Goal: Task Accomplishment & Management: Complete application form

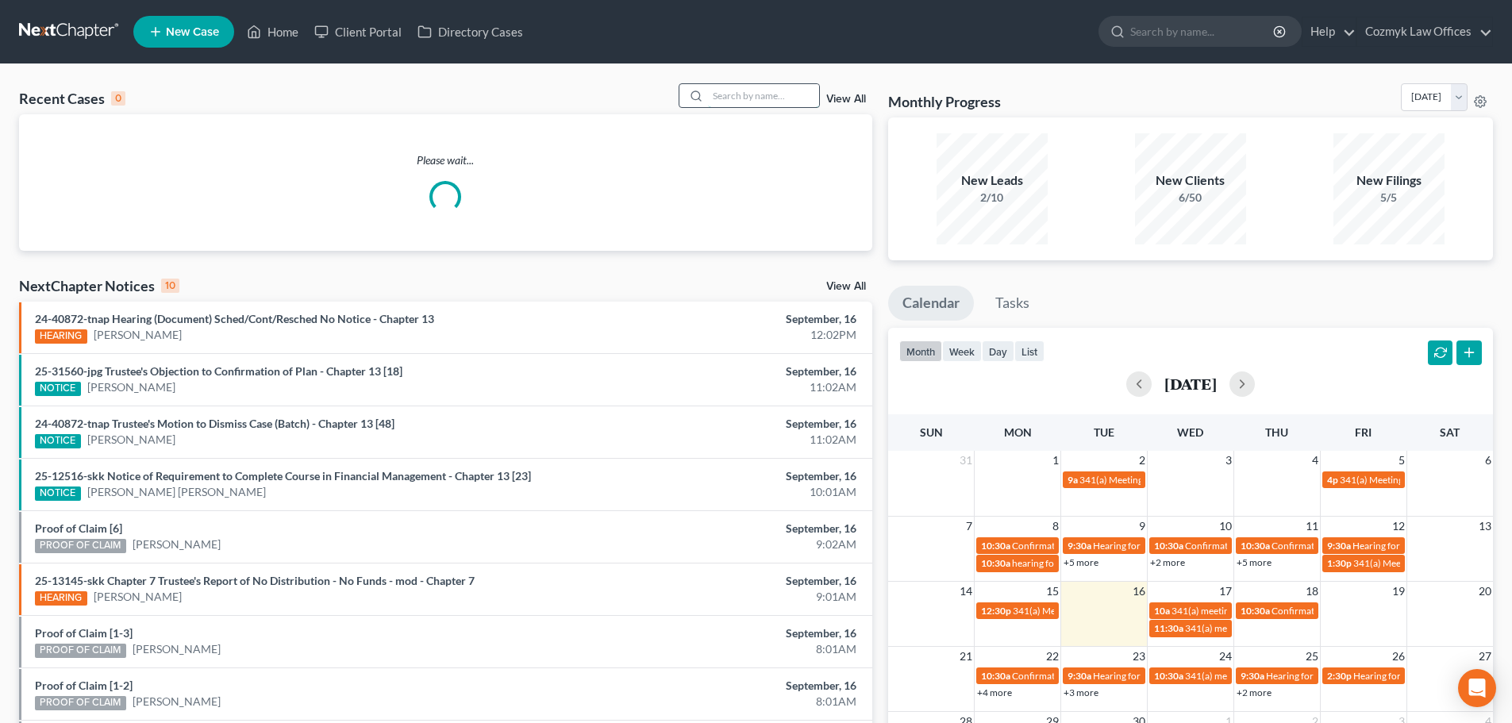
click at [738, 97] on input "search" at bounding box center [763, 95] width 111 height 23
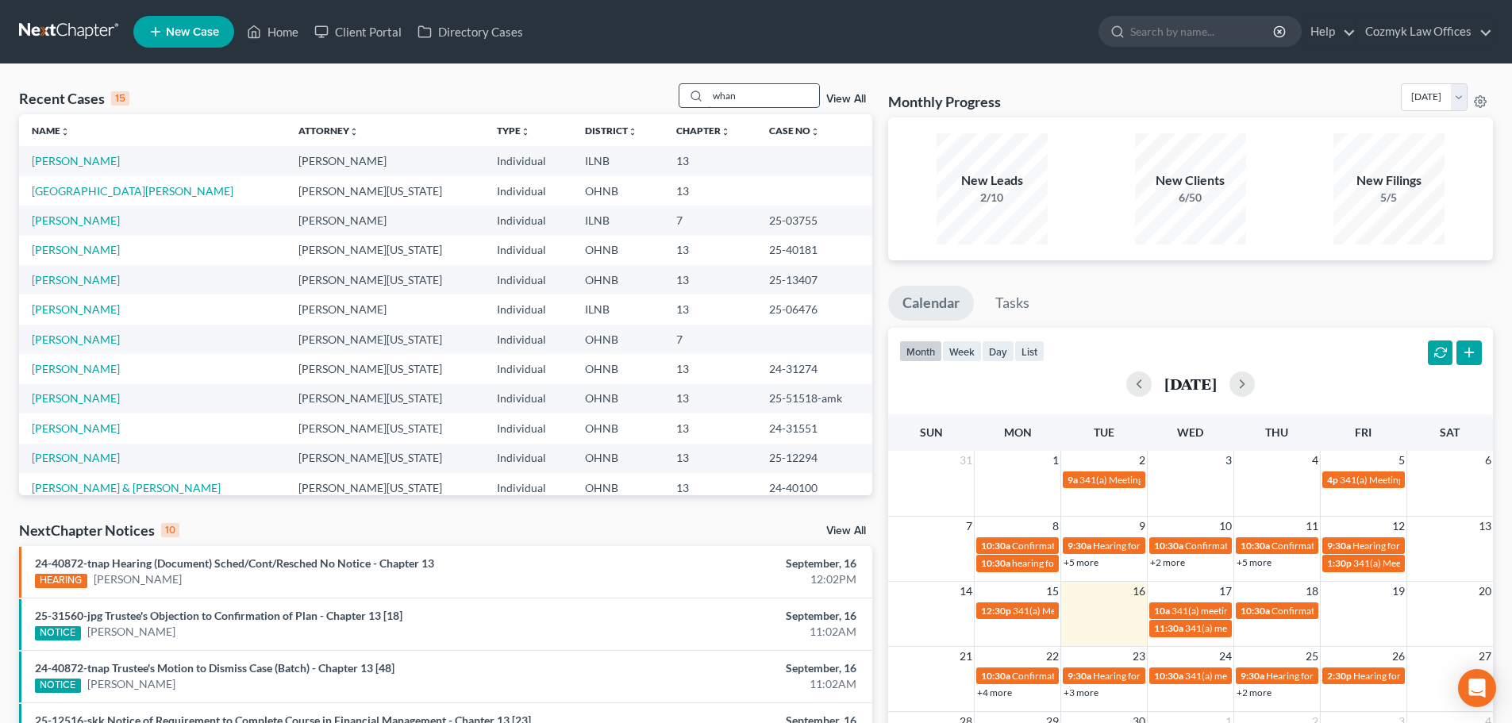
type input "whan"
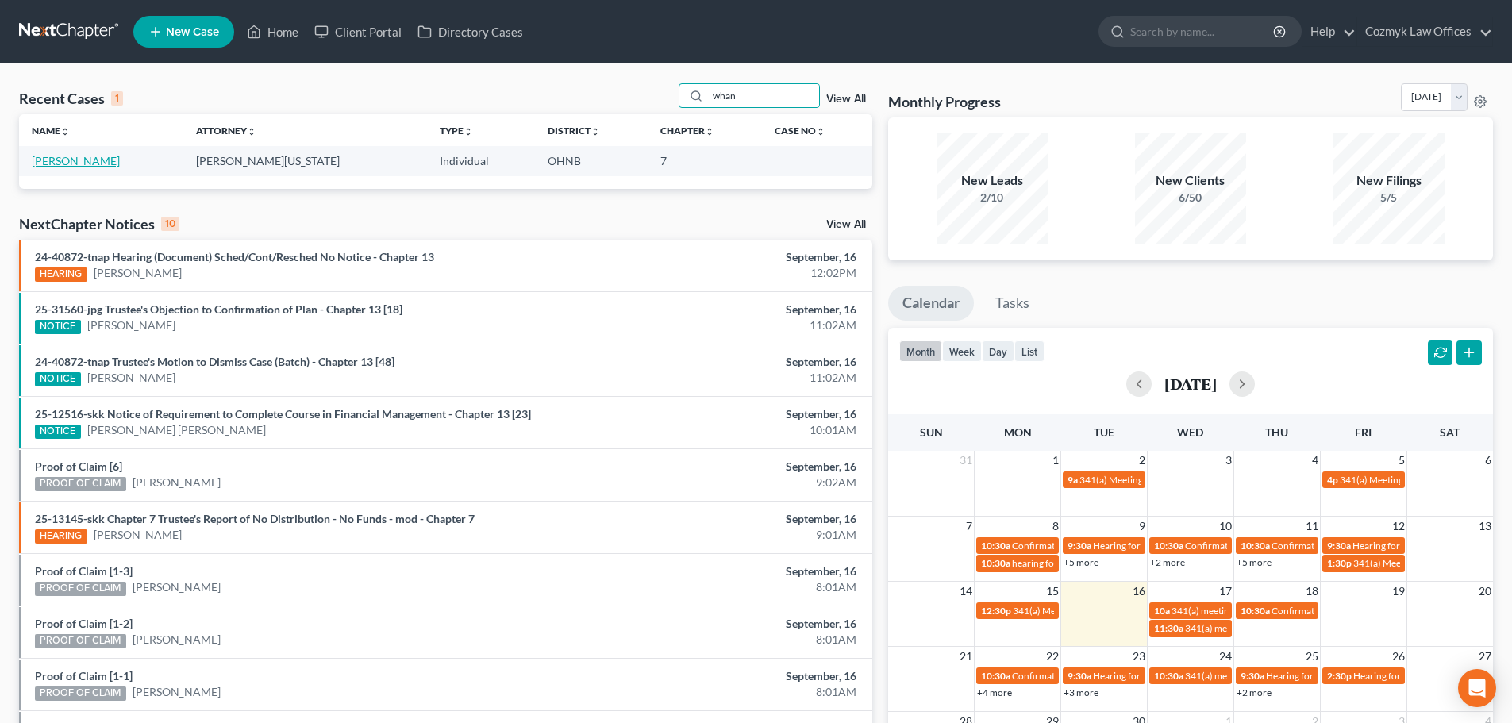
click at [82, 163] on link "[PERSON_NAME]" at bounding box center [76, 160] width 88 height 13
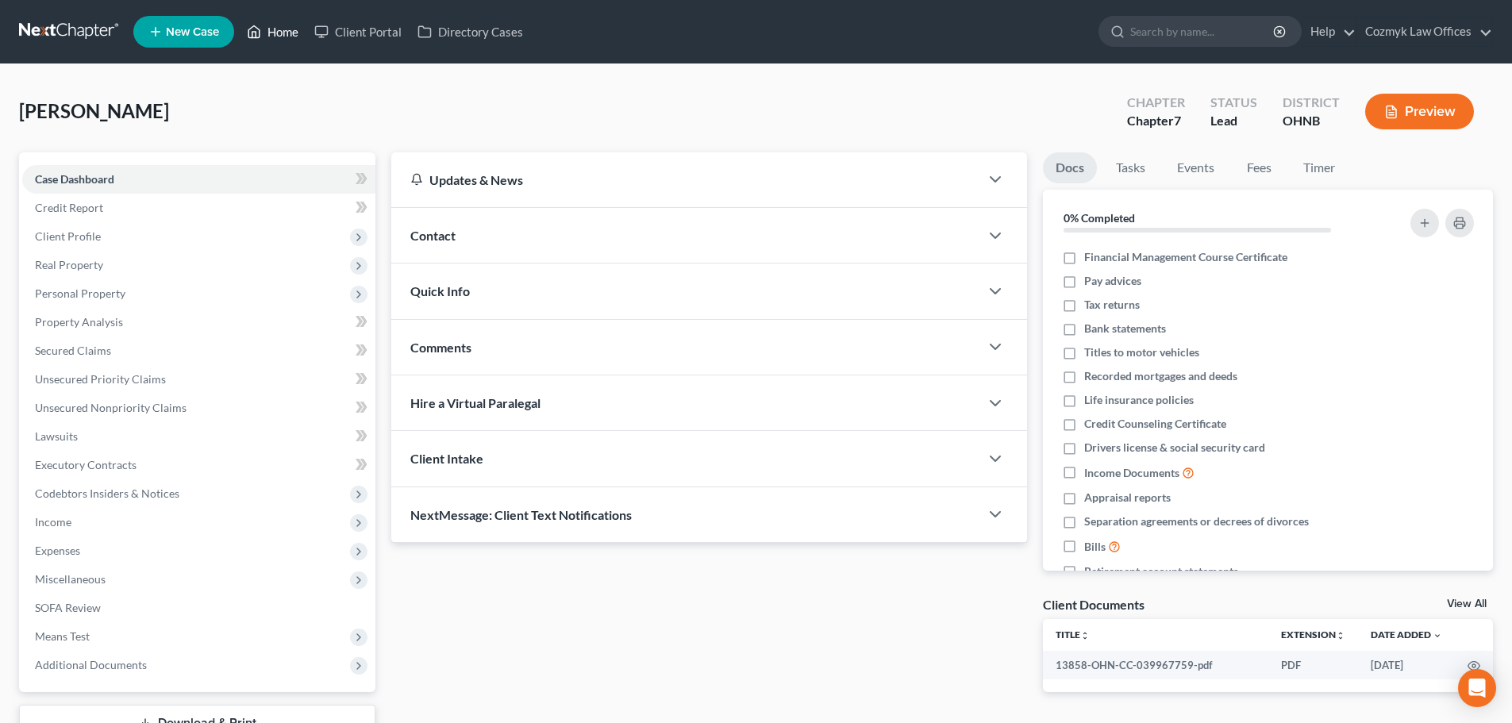
click at [282, 17] on link "Home" at bounding box center [272, 31] width 67 height 29
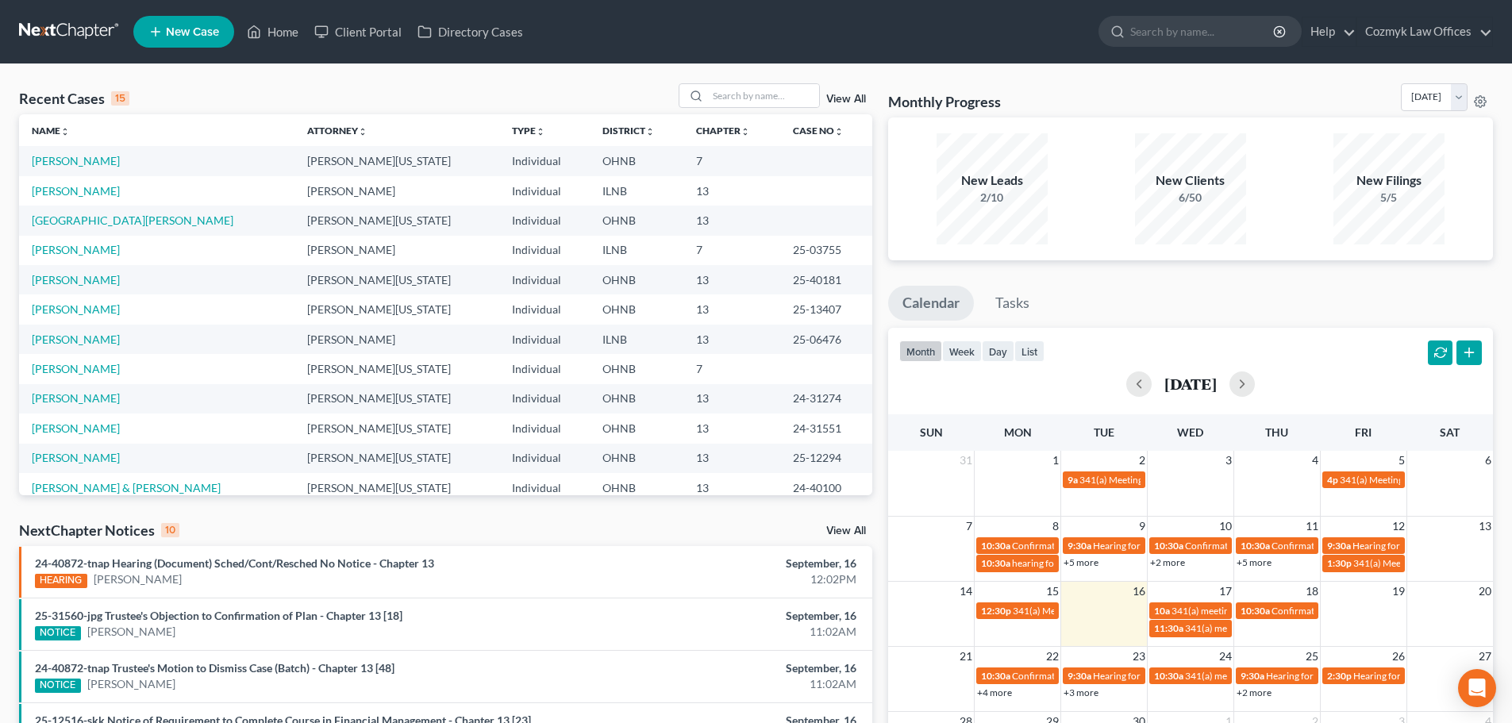
click at [117, 376] on td "[PERSON_NAME]" at bounding box center [156, 368] width 275 height 29
click at [117, 373] on link "[PERSON_NAME]" at bounding box center [76, 368] width 88 height 13
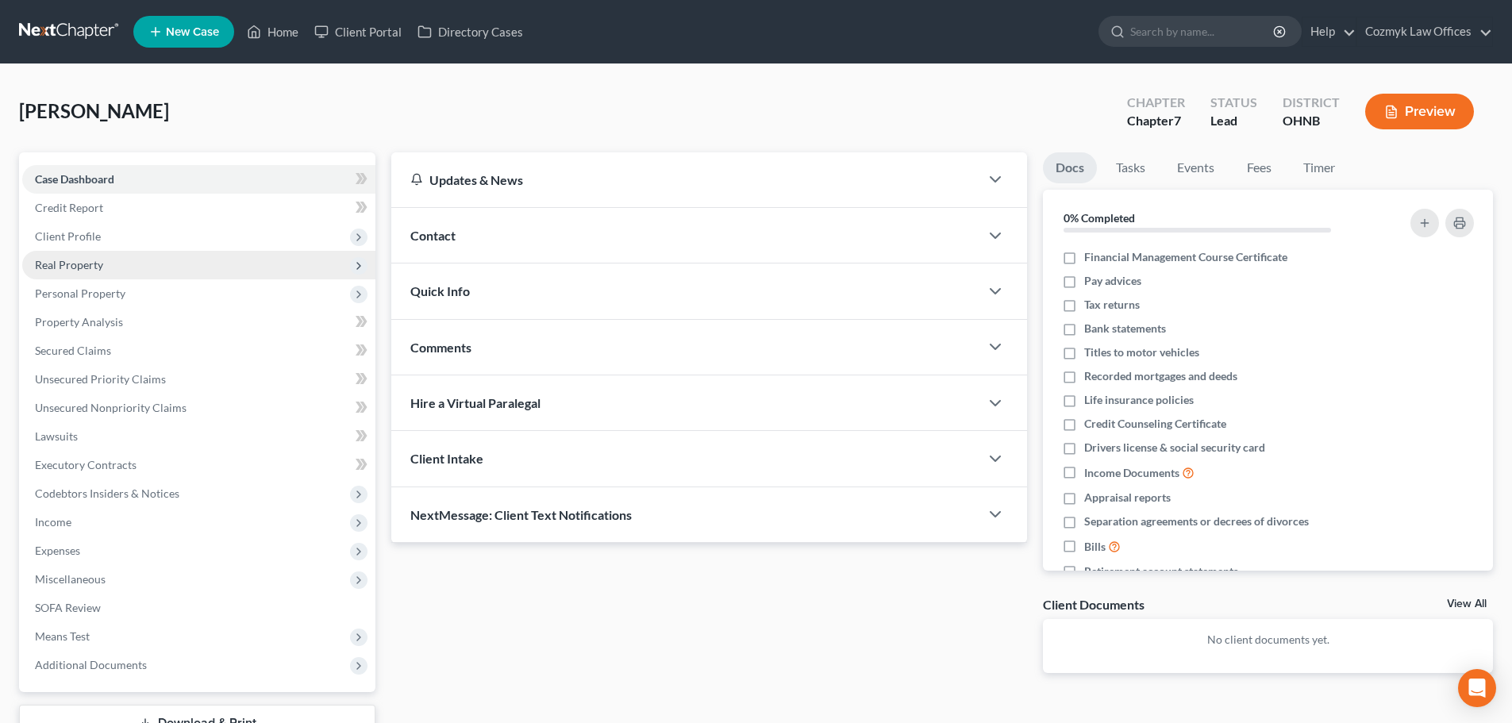
click at [71, 264] on span "Real Property" at bounding box center [69, 264] width 68 height 13
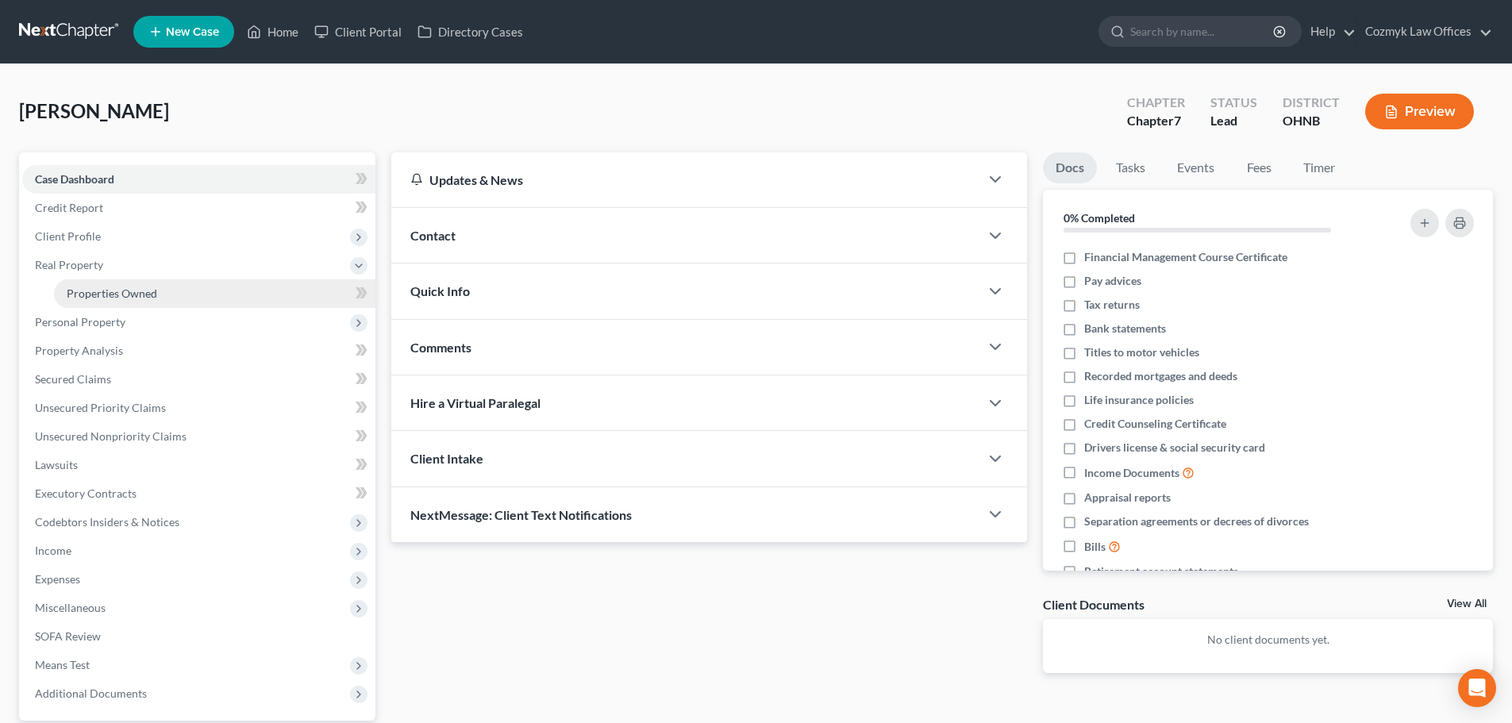
click at [77, 291] on span "Properties Owned" at bounding box center [112, 293] width 91 height 13
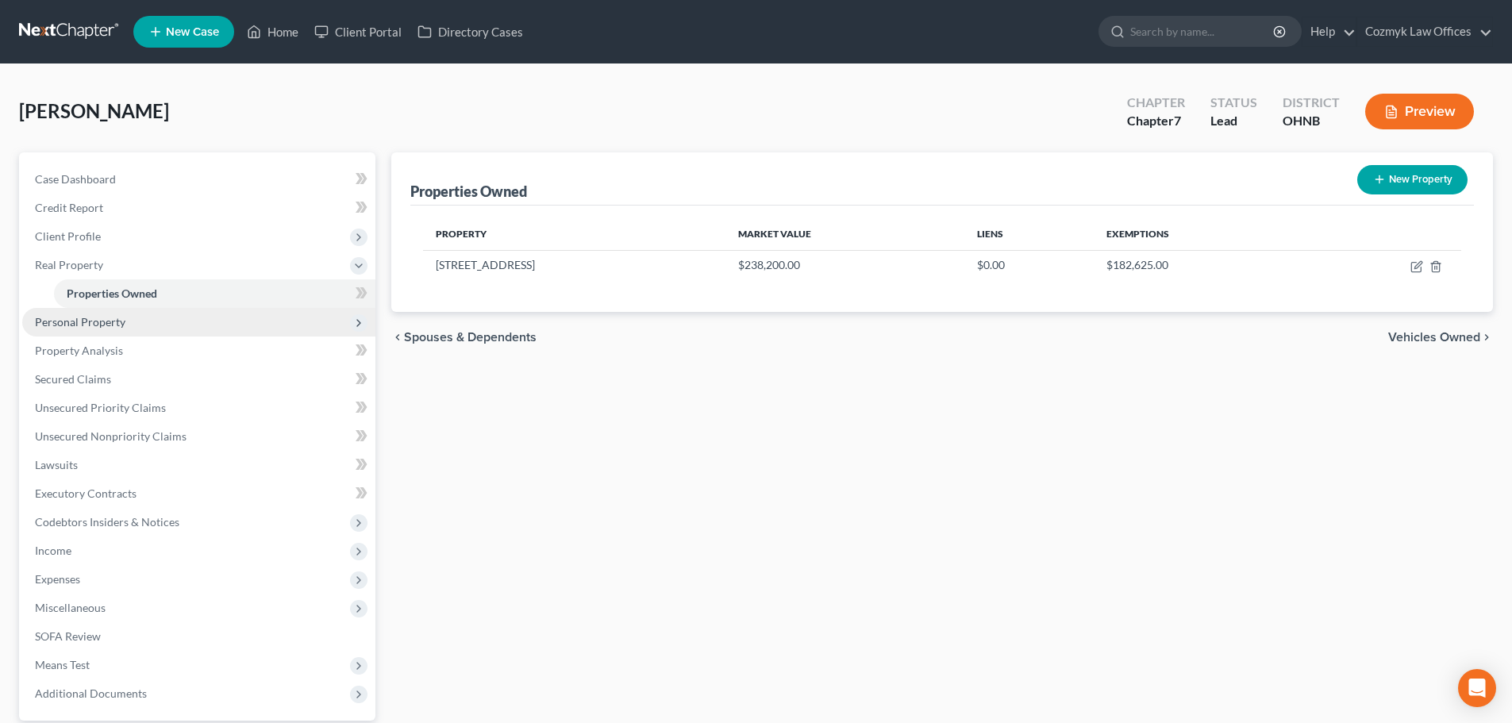
click at [84, 325] on span "Personal Property" at bounding box center [80, 321] width 91 height 13
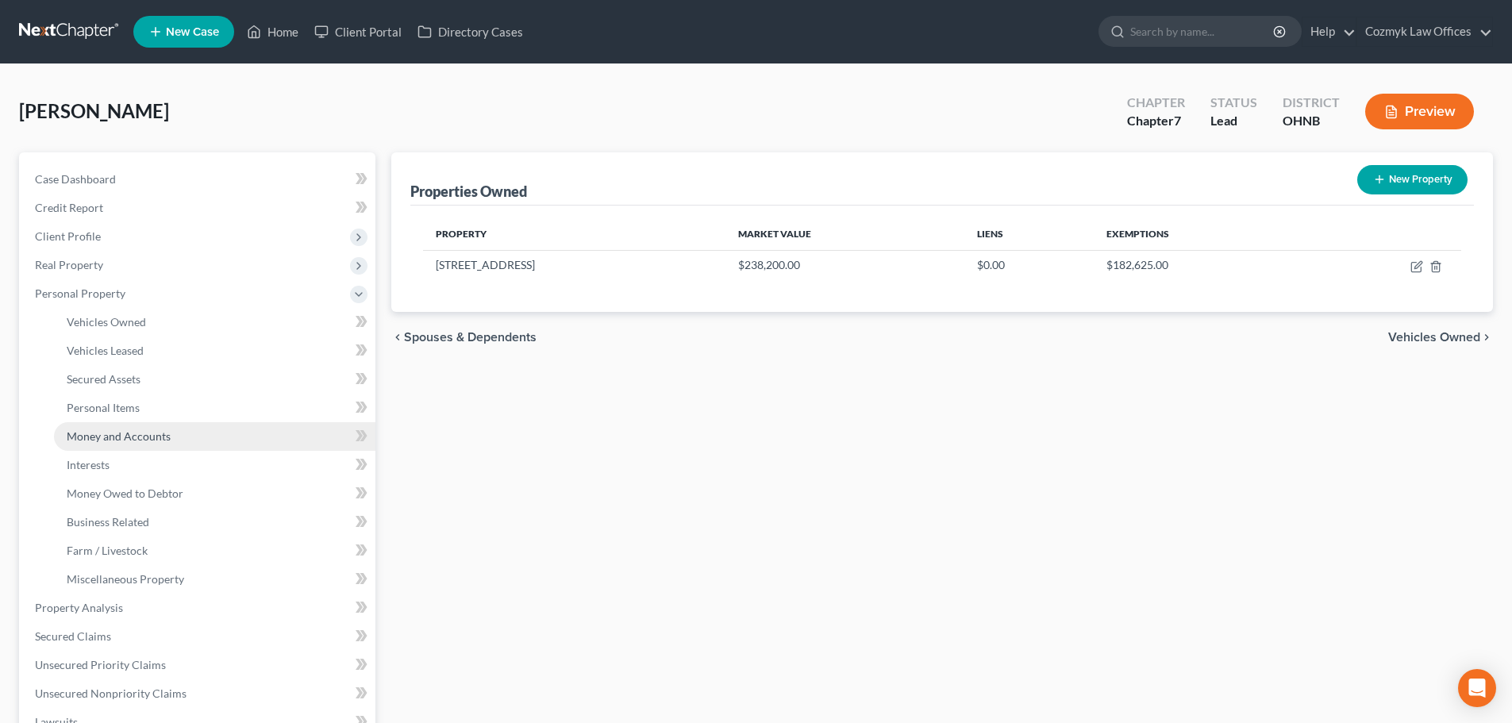
click at [118, 437] on span "Money and Accounts" at bounding box center [119, 436] width 104 height 13
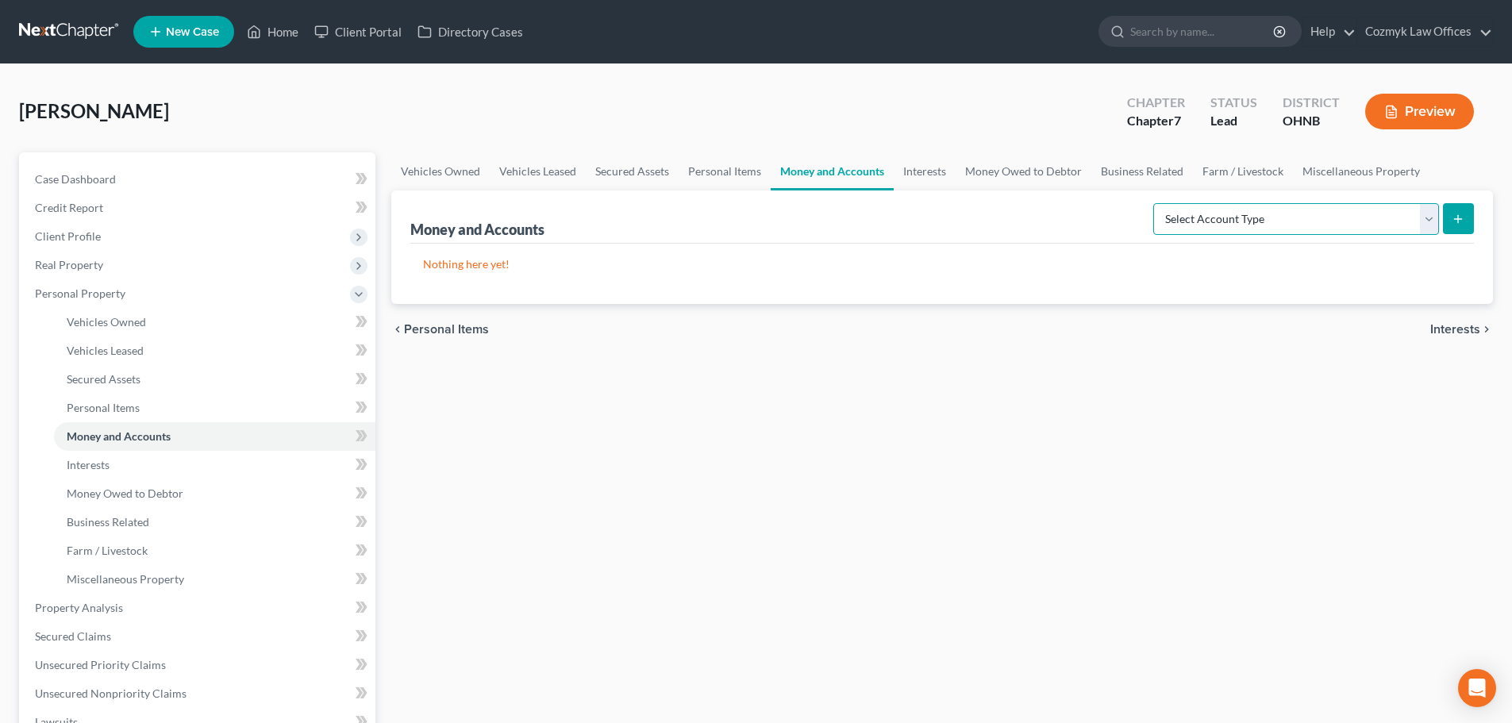
click at [1284, 215] on select "Select Account Type Brokerage Cash on Hand Certificates of Deposit Checking Acc…" at bounding box center [1297, 219] width 286 height 32
select select "checking"
click at [1157, 203] on select "Select Account Type Brokerage Cash on Hand Certificates of Deposit Checking Acc…" at bounding box center [1297, 219] width 286 height 32
click at [1449, 229] on button "submit" at bounding box center [1458, 218] width 31 height 31
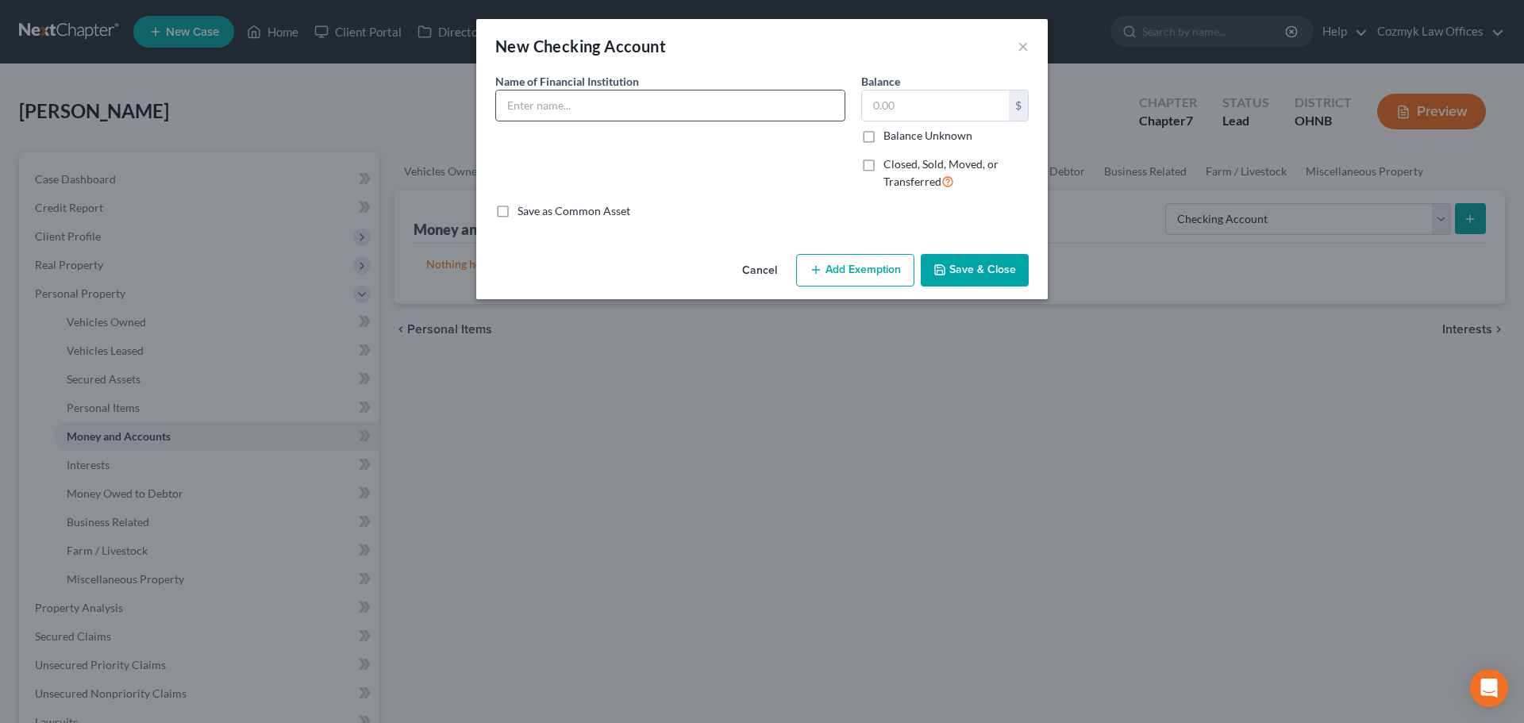
click at [556, 106] on input "text" at bounding box center [670, 106] width 349 height 30
type input "PNC Bank"
click at [950, 260] on button "Save & Close" at bounding box center [975, 270] width 108 height 33
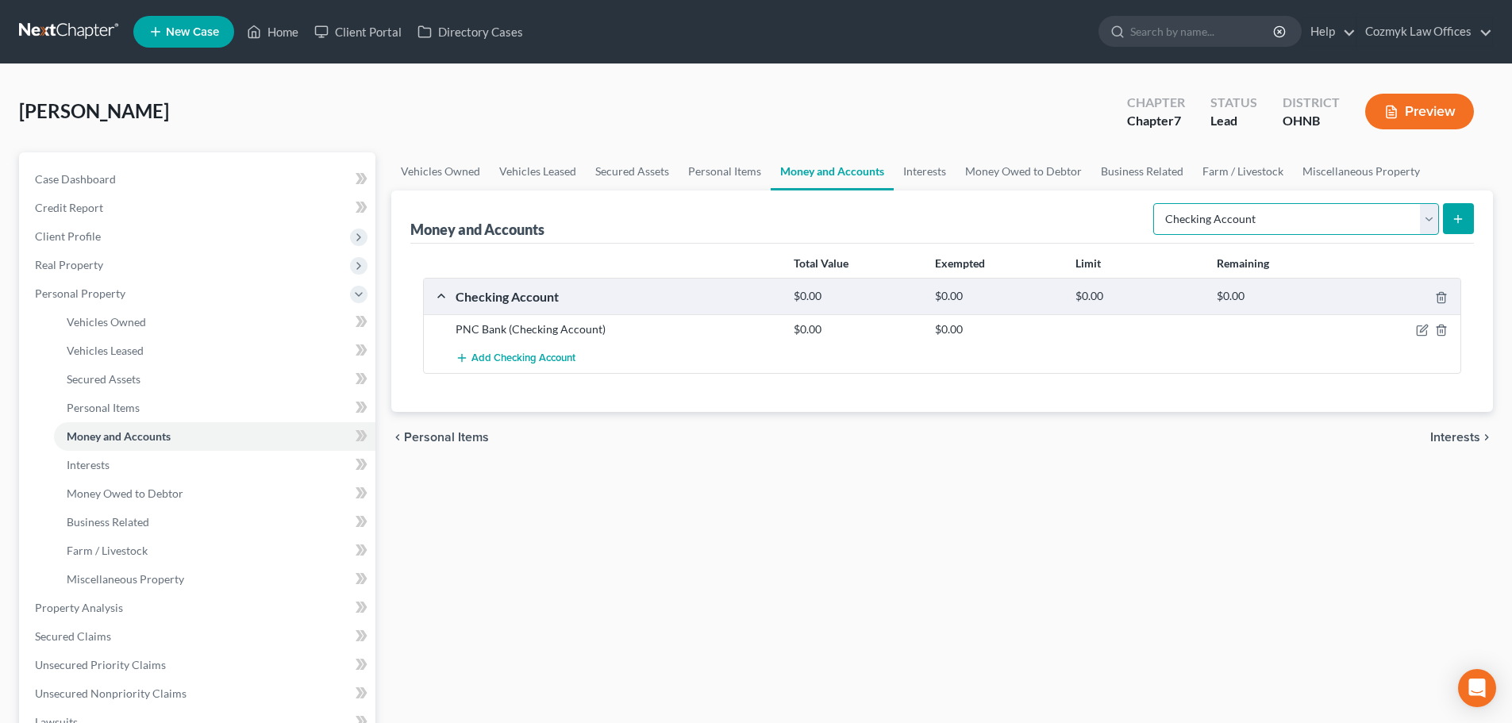
click at [1271, 227] on select "Select Account Type Brokerage Cash on Hand Certificates of Deposit Checking Acc…" at bounding box center [1297, 219] width 286 height 32
click at [1157, 203] on select "Select Account Type Brokerage Cash on Hand Certificates of Deposit Checking Acc…" at bounding box center [1297, 219] width 286 height 32
click at [1465, 222] on icon "submit" at bounding box center [1458, 219] width 13 height 13
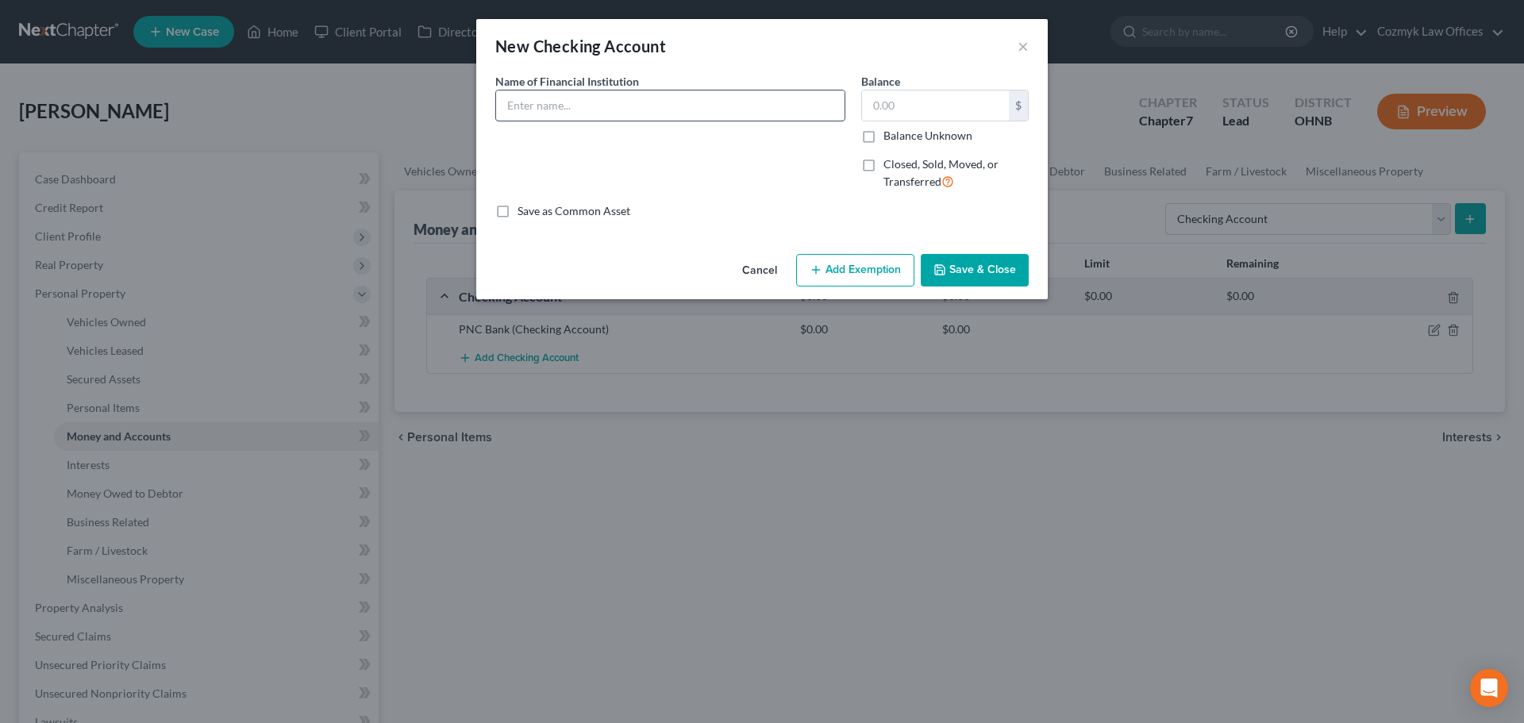
click at [681, 110] on input "text" at bounding box center [670, 106] width 349 height 30
type input "Huntington National Bank"
click at [1010, 282] on button "Save & Close" at bounding box center [975, 270] width 108 height 33
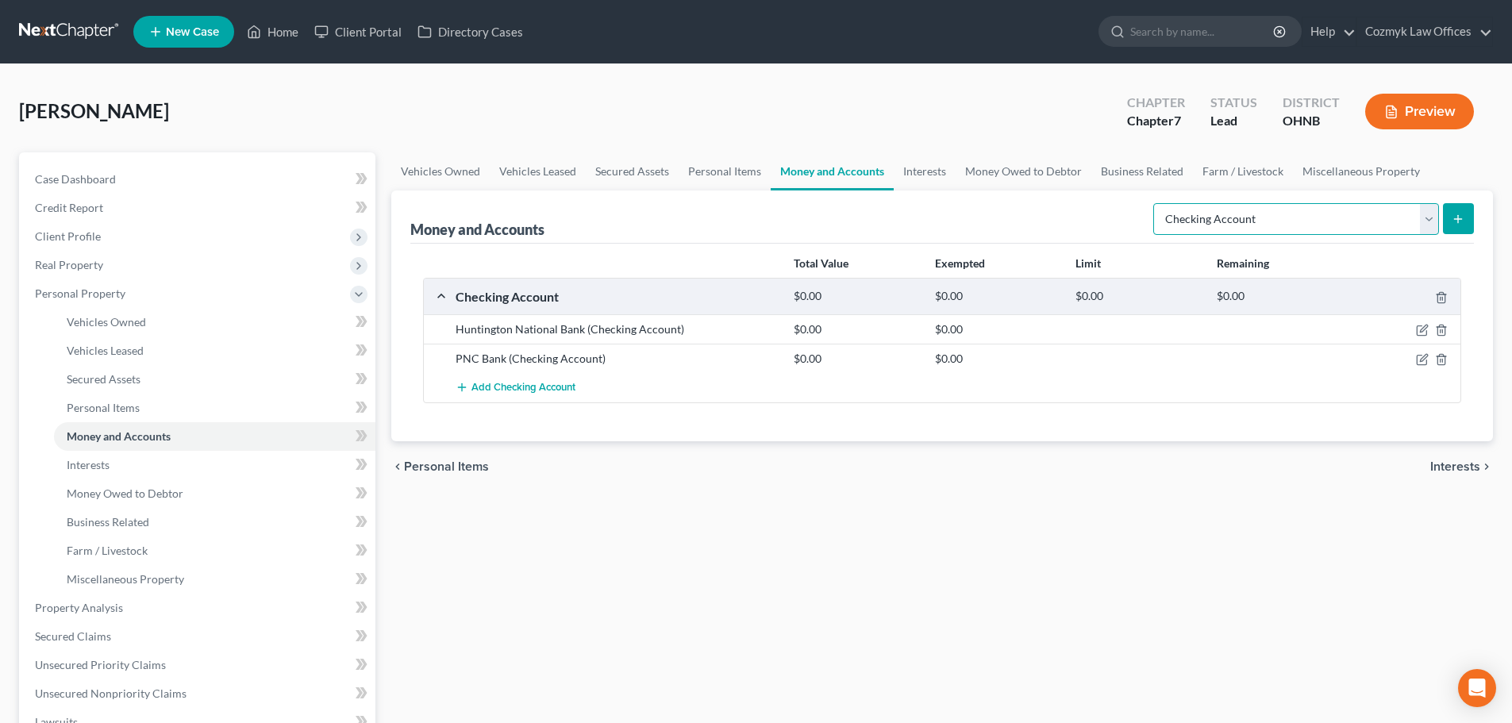
click at [1269, 214] on select "Select Account Type Brokerage Cash on Hand Certificates of Deposit Checking Acc…" at bounding box center [1297, 219] width 286 height 32
select select "savings"
click at [1157, 203] on select "Select Account Type Brokerage Cash on Hand Certificates of Deposit Checking Acc…" at bounding box center [1297, 219] width 286 height 32
click at [1466, 222] on button "submit" at bounding box center [1458, 218] width 31 height 31
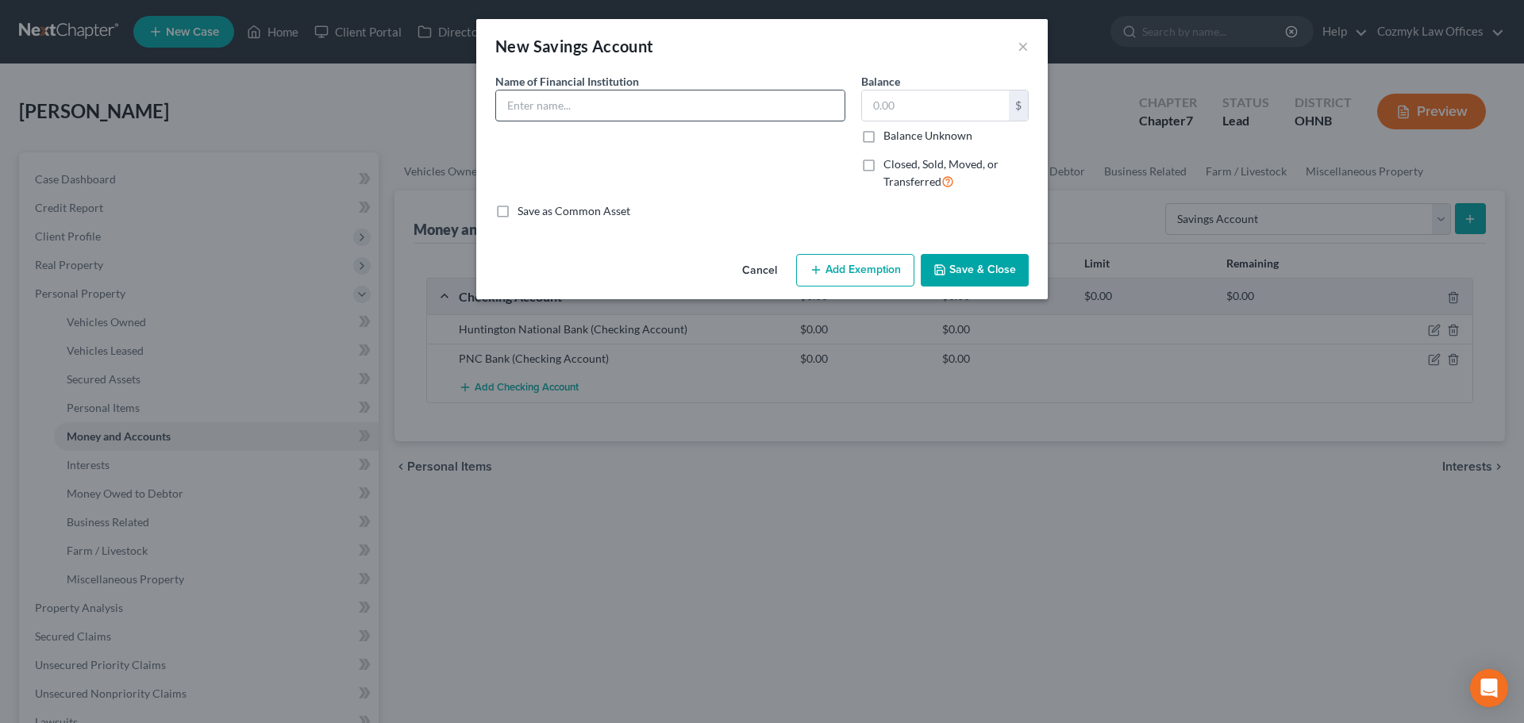
click at [526, 109] on input "text" at bounding box center [670, 106] width 349 height 30
type input "PNC Bank"
drag, startPoint x: 992, startPoint y: 261, endPoint x: 1002, endPoint y: 261, distance: 10.3
click at [992, 261] on button "Save & Close" at bounding box center [975, 270] width 108 height 33
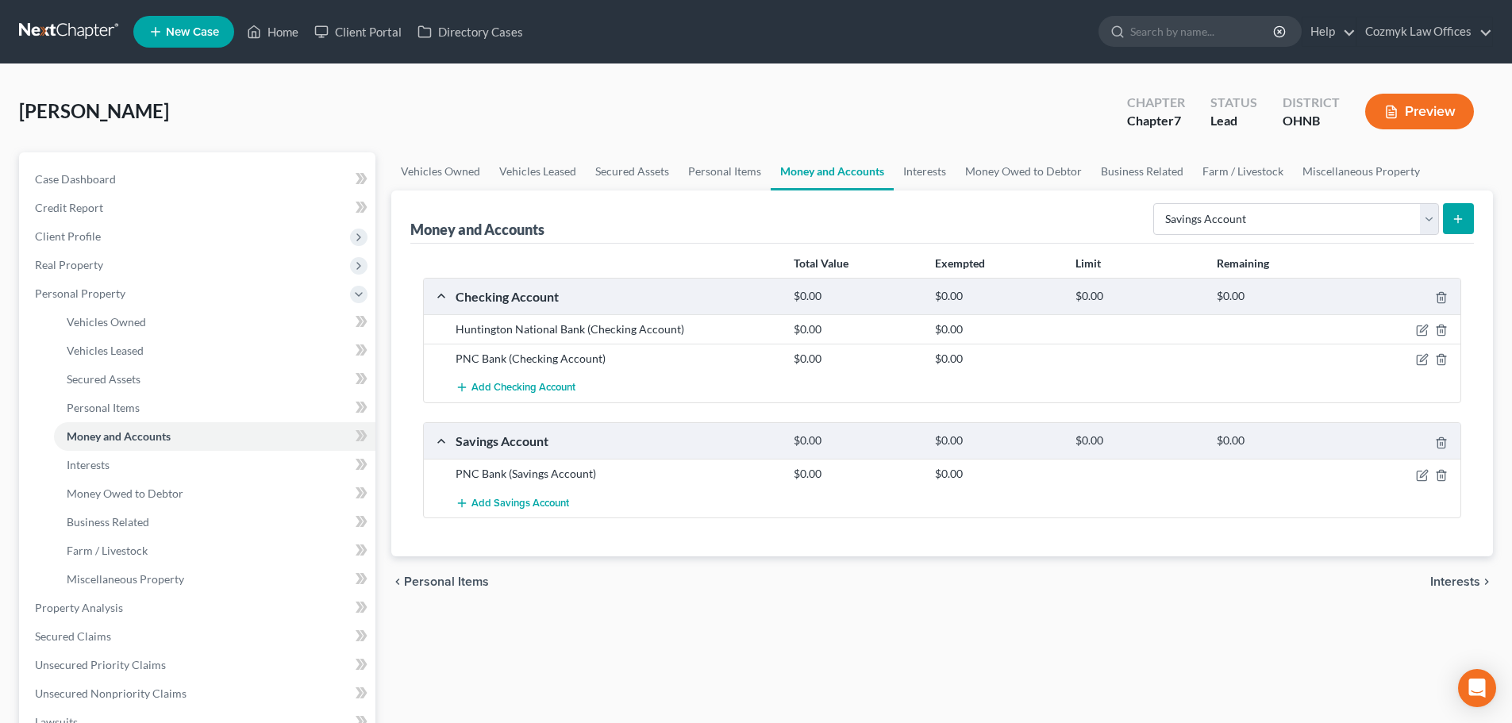
click at [1461, 222] on icon "submit" at bounding box center [1458, 219] width 13 height 13
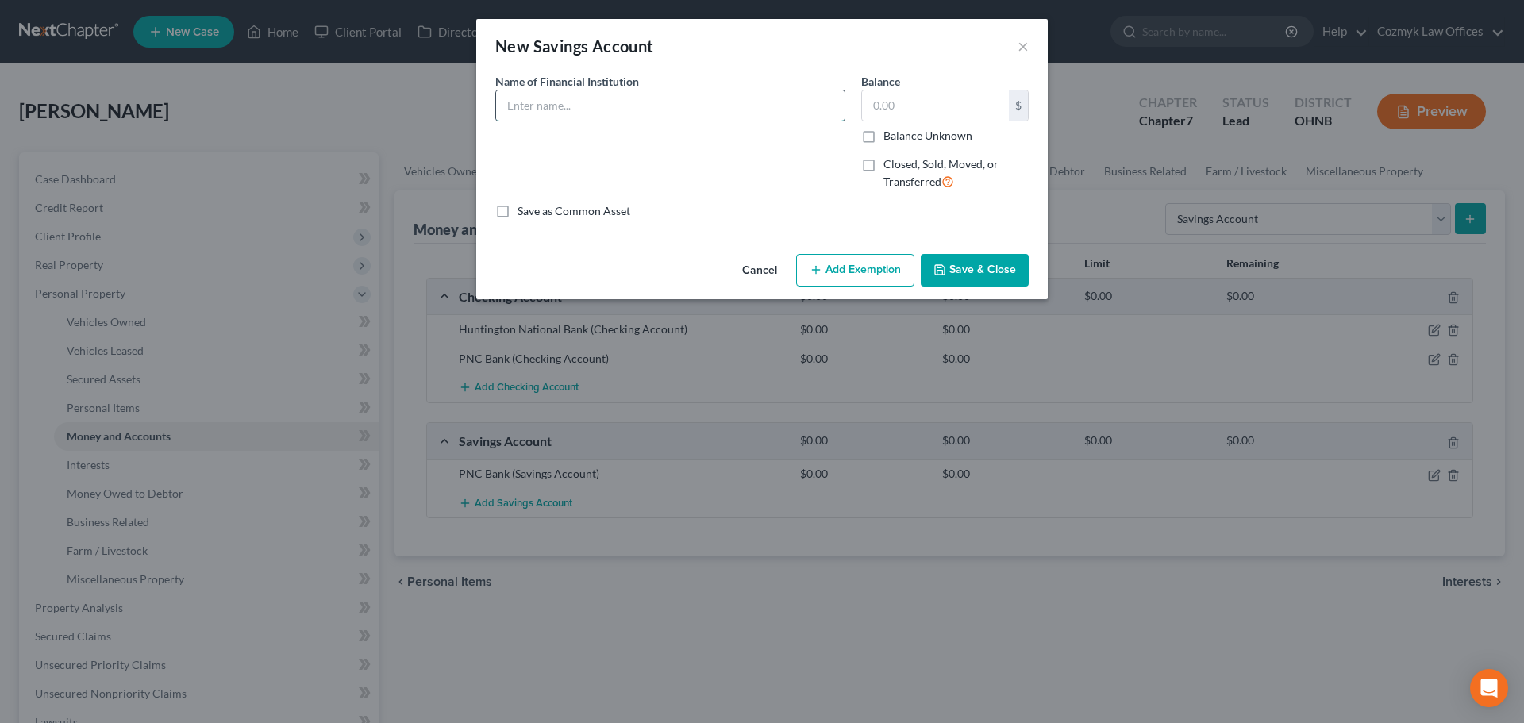
click at [614, 113] on input "text" at bounding box center [670, 106] width 349 height 30
type input "Huntington National Bank"
click at [1000, 277] on button "Save & Close" at bounding box center [975, 270] width 108 height 33
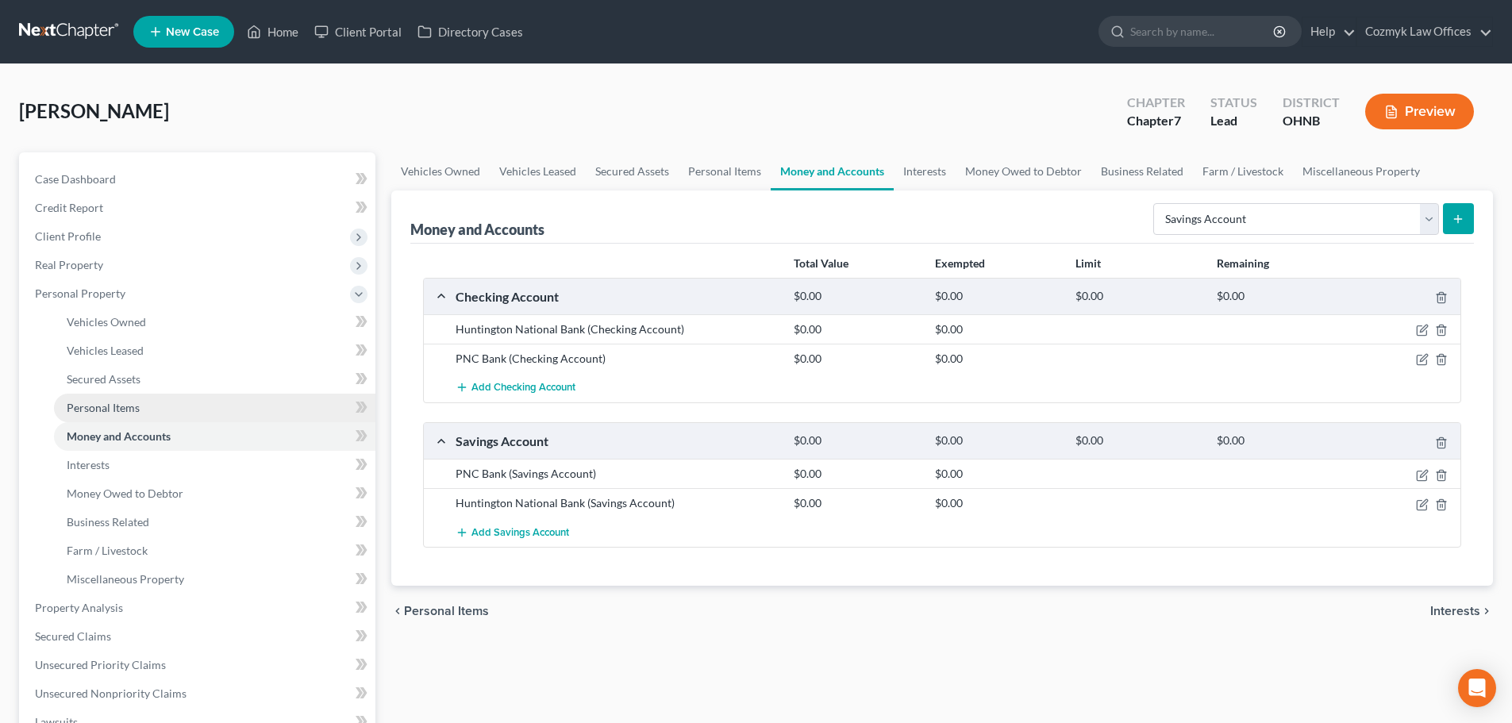
drag, startPoint x: 125, startPoint y: 414, endPoint x: 149, endPoint y: 401, distance: 27.7
click at [125, 414] on span "Personal Items" at bounding box center [103, 407] width 73 height 13
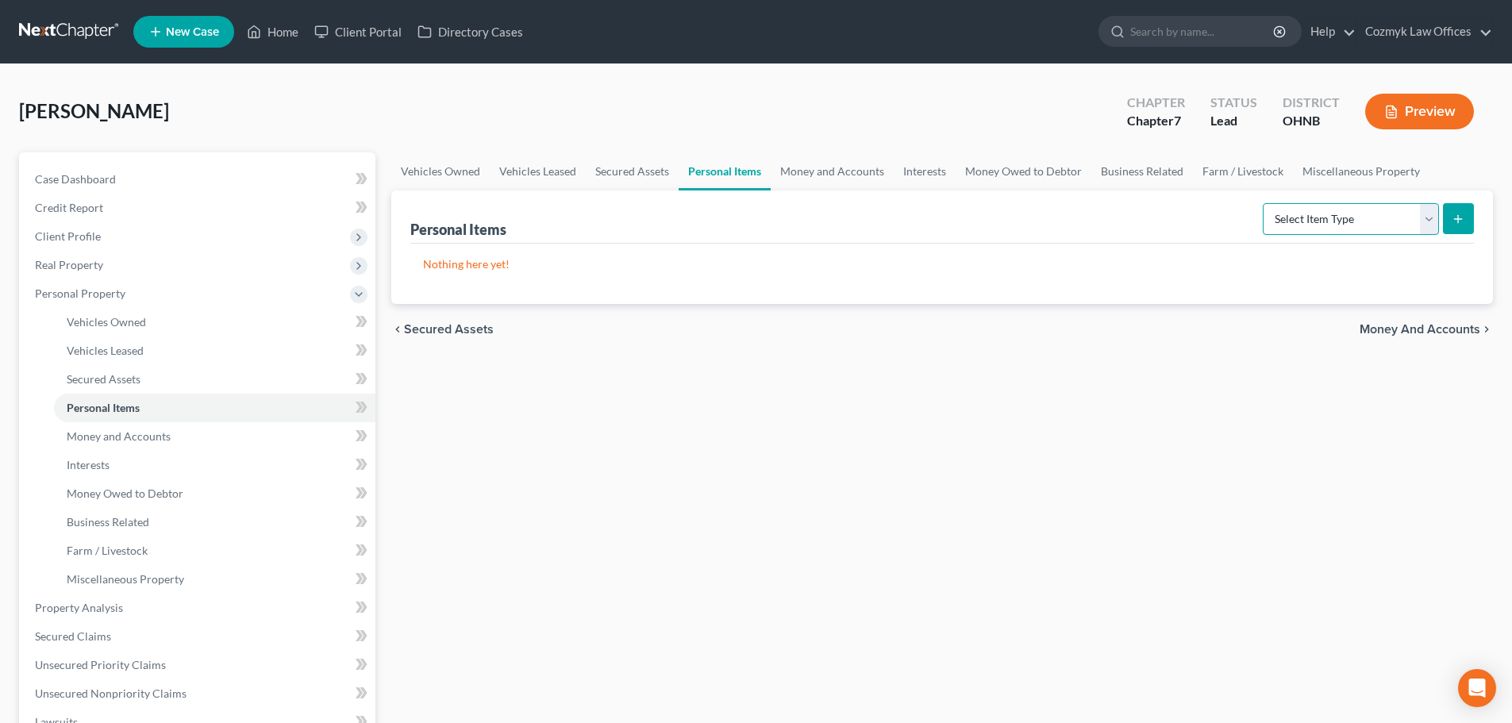
click at [1288, 222] on select "Select Item Type Clothing Collectibles Of Value Electronics Firearms Household …" at bounding box center [1351, 219] width 176 height 32
select select "clothing"
click at [1265, 203] on select "Select Item Type Clothing Collectibles Of Value Electronics Firearms Household …" at bounding box center [1351, 219] width 176 height 32
click at [1454, 222] on icon "submit" at bounding box center [1458, 219] width 13 height 13
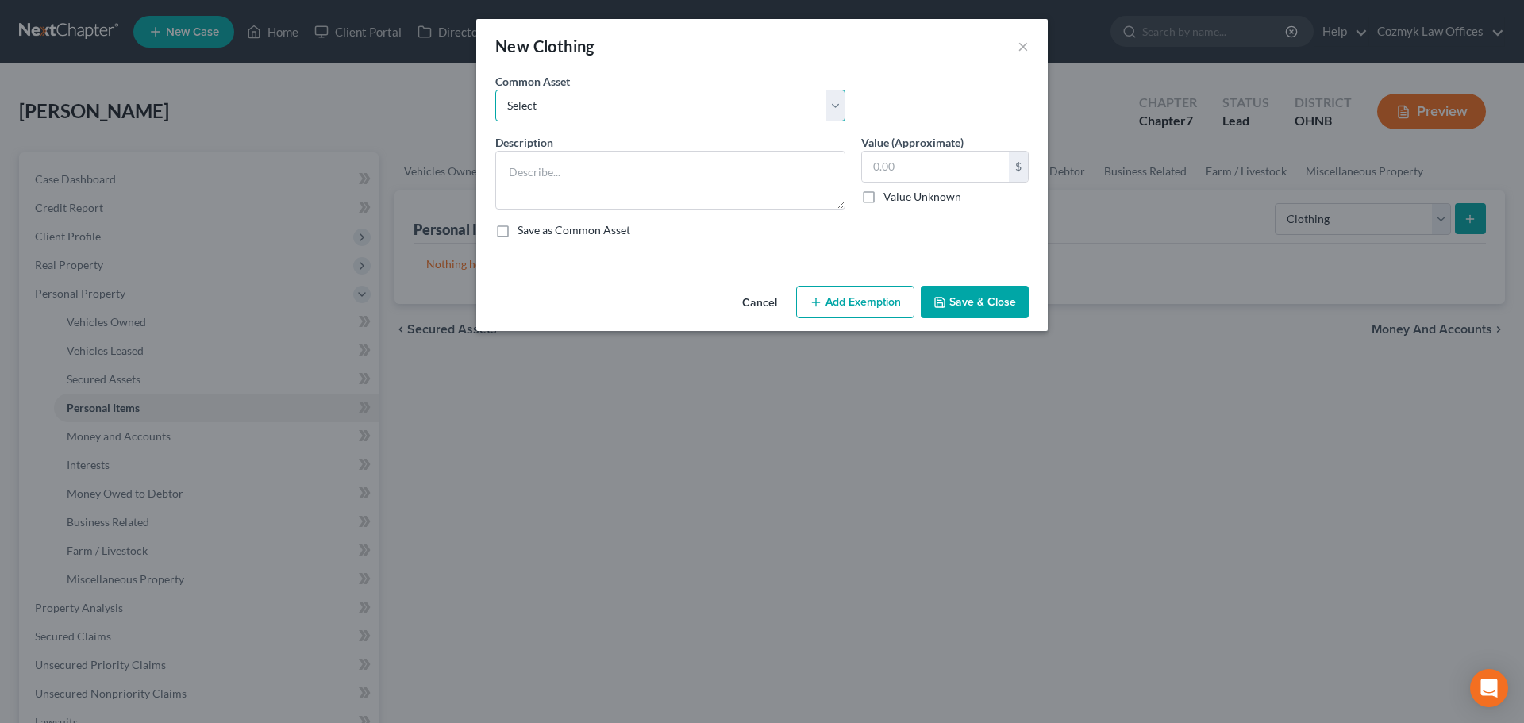
click at [565, 108] on select "Select Necessary wearing apparel" at bounding box center [670, 106] width 350 height 32
select select "0"
click at [495, 90] on select "Select Necessary wearing apparel" at bounding box center [670, 106] width 350 height 32
type textarea "Necessary wearing apparel"
type input "300.00"
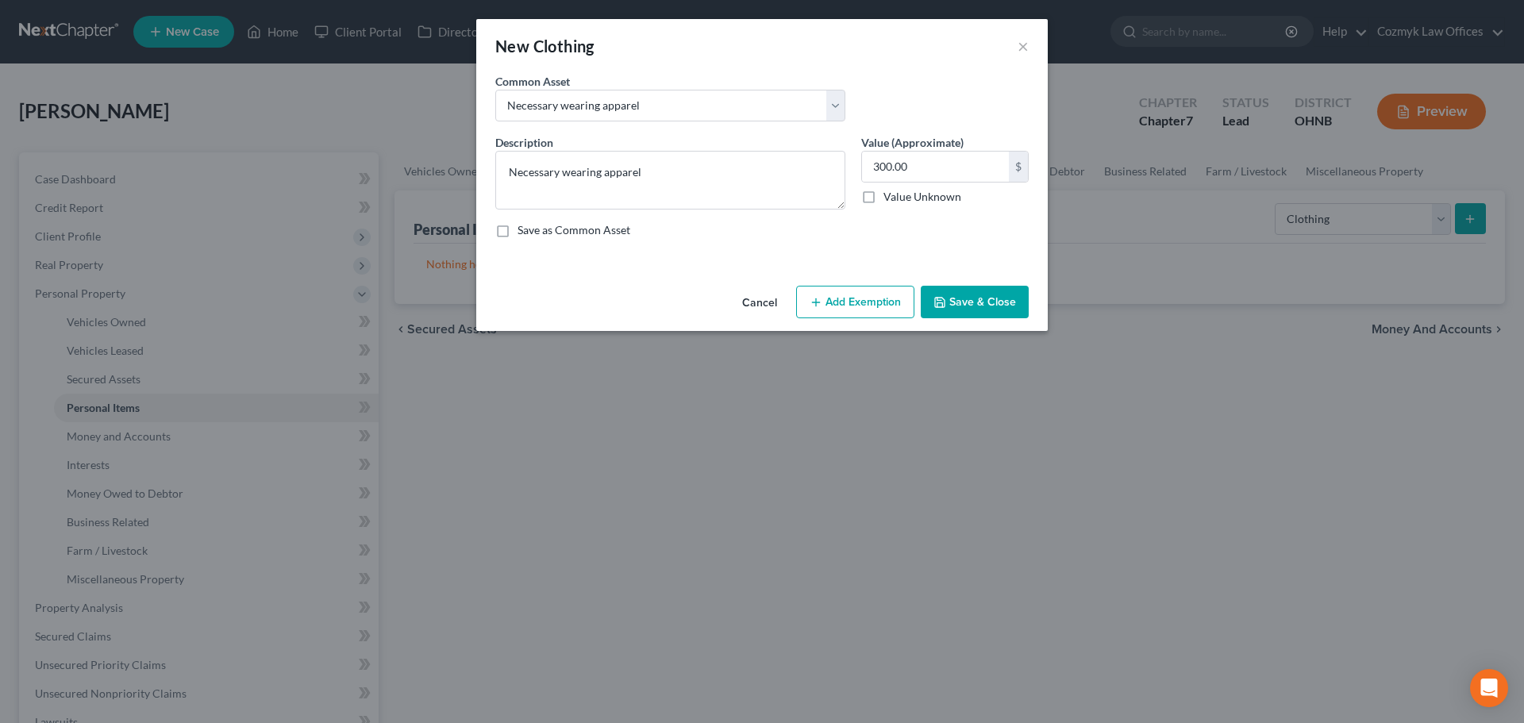
click at [881, 299] on button "Add Exemption" at bounding box center [855, 302] width 118 height 33
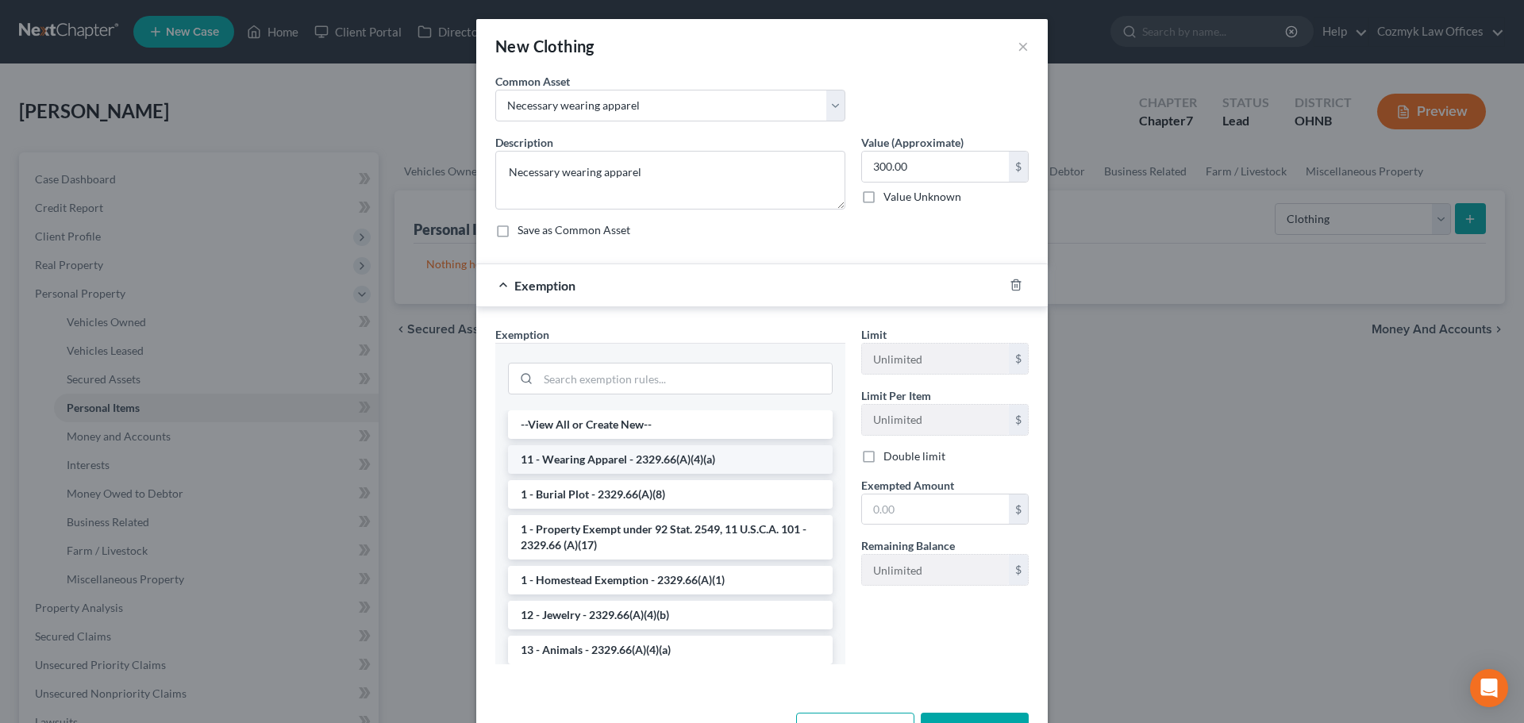
click at [630, 464] on li "11 - Wearing Apparel - 2329.66(A)(4)(a)" at bounding box center [670, 459] width 325 height 29
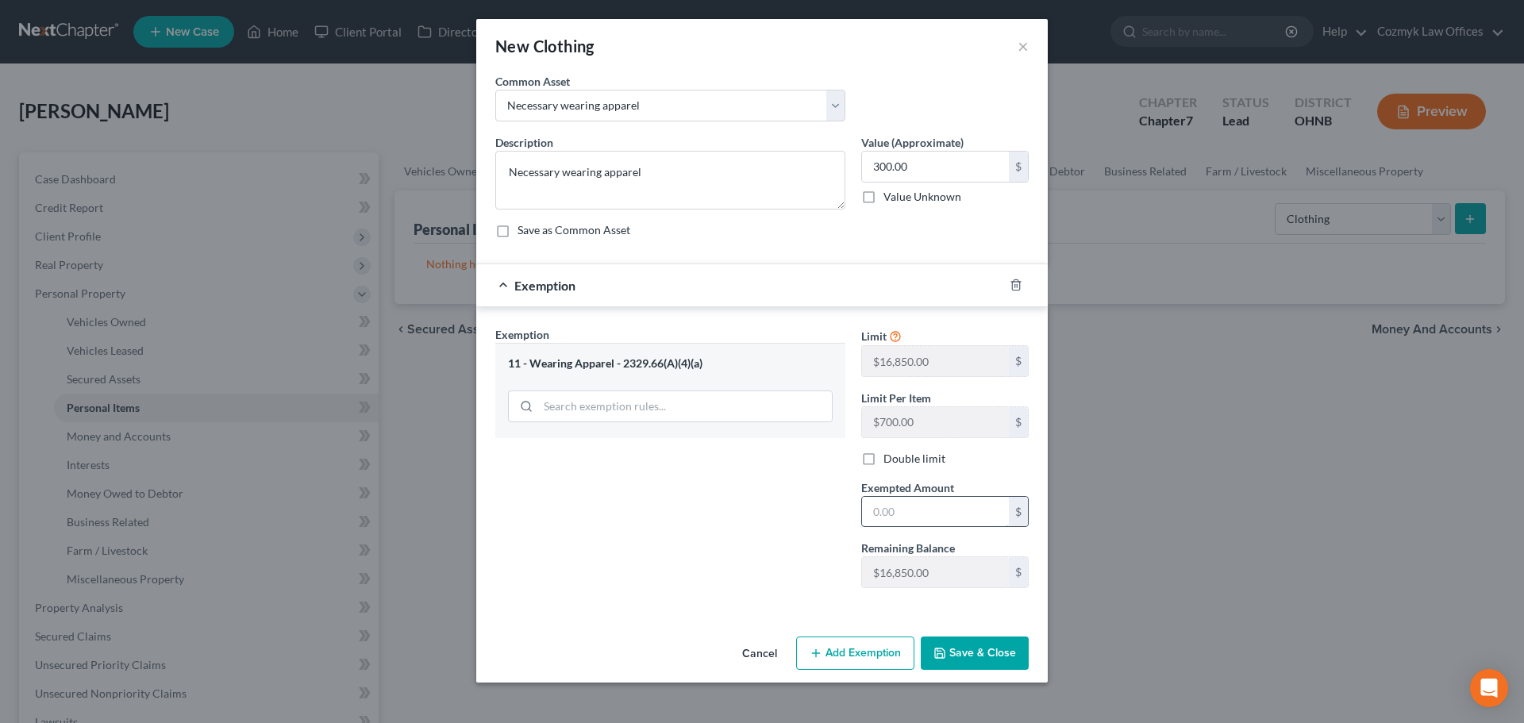
click at [965, 518] on input "text" at bounding box center [935, 512] width 147 height 30
type input "300.00"
click at [962, 653] on button "Save & Close" at bounding box center [975, 653] width 108 height 33
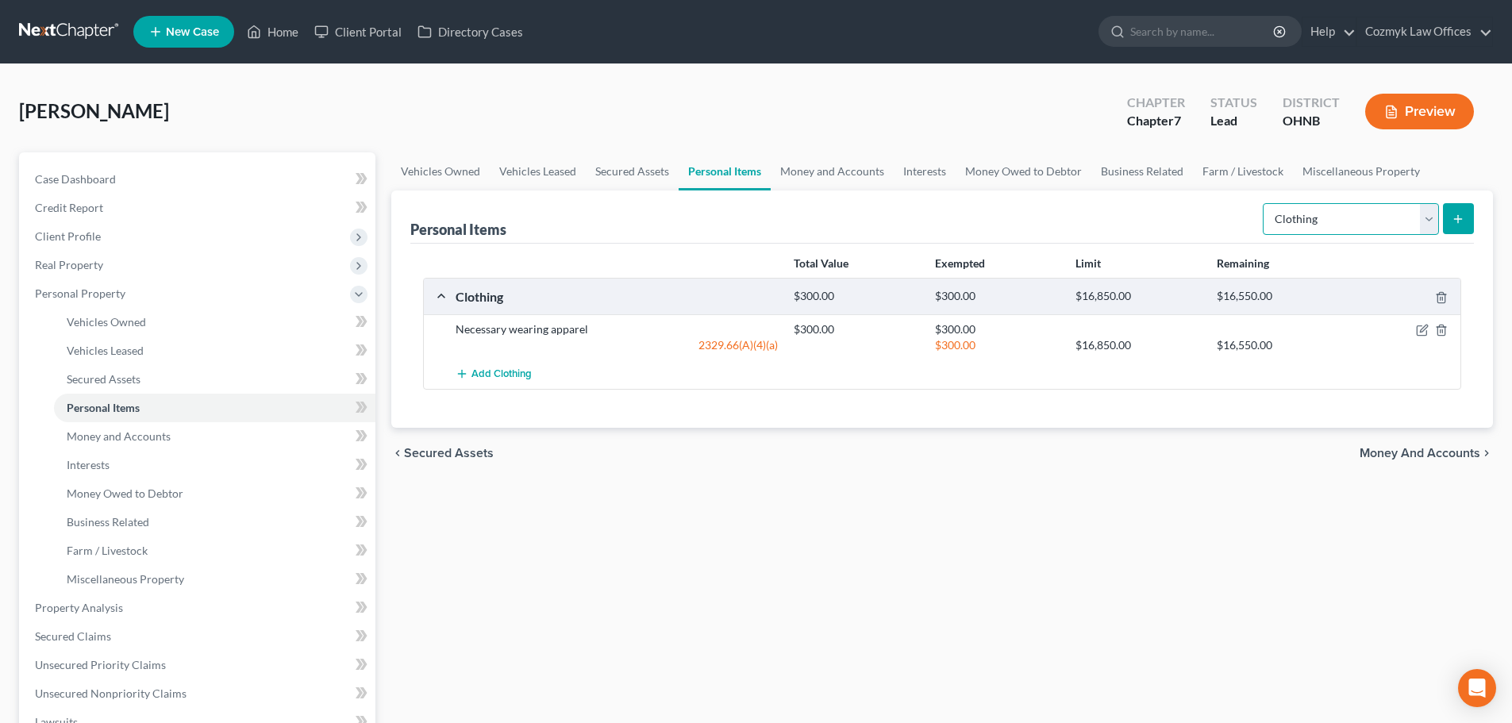
click at [1294, 223] on select "Select Item Type Clothing Collectibles Of Value Electronics Firearms Household …" at bounding box center [1351, 219] width 176 height 32
select select "electronics"
click at [1265, 203] on select "Select Item Type Clothing Collectibles Of Value Electronics Firearms Household …" at bounding box center [1351, 219] width 176 height 32
click at [1449, 211] on button "submit" at bounding box center [1458, 218] width 31 height 31
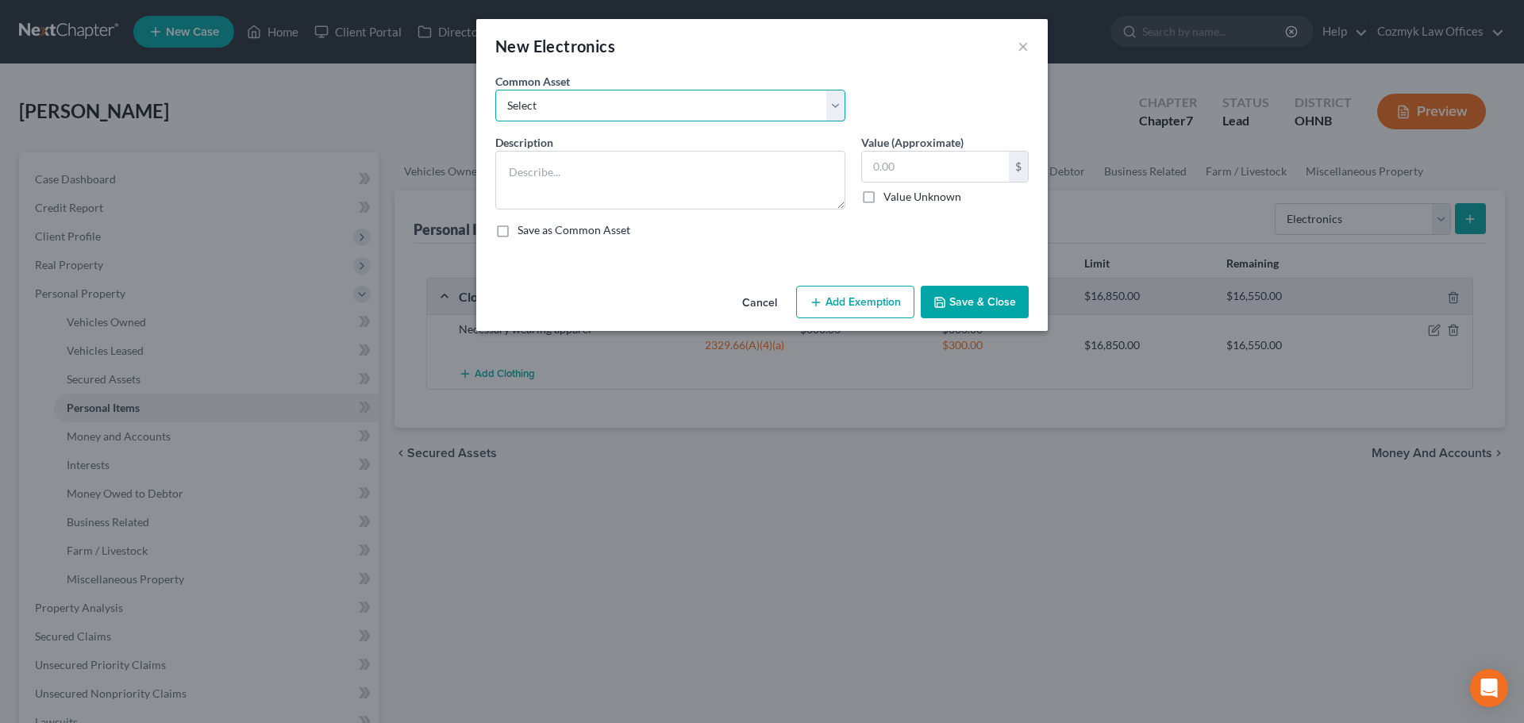
click at [580, 90] on select "Select TV, Cell Phone, Computer" at bounding box center [670, 106] width 350 height 32
select select "0"
click at [495, 90] on select "Select TV, Cell Phone, Computer" at bounding box center [670, 106] width 350 height 32
type textarea "TV, Cell Phone, Computer"
type input "750.00"
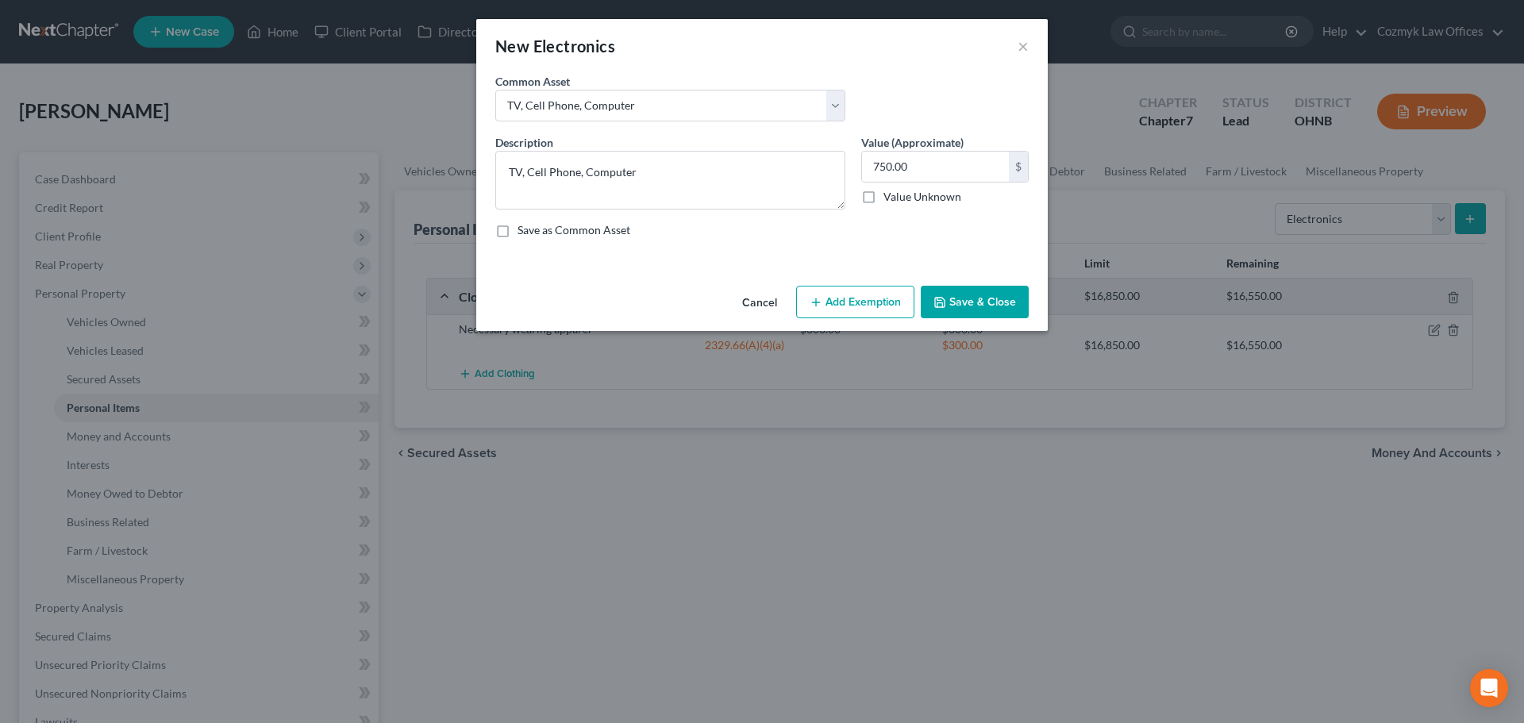
click at [857, 292] on button "Add Exemption" at bounding box center [855, 302] width 118 height 33
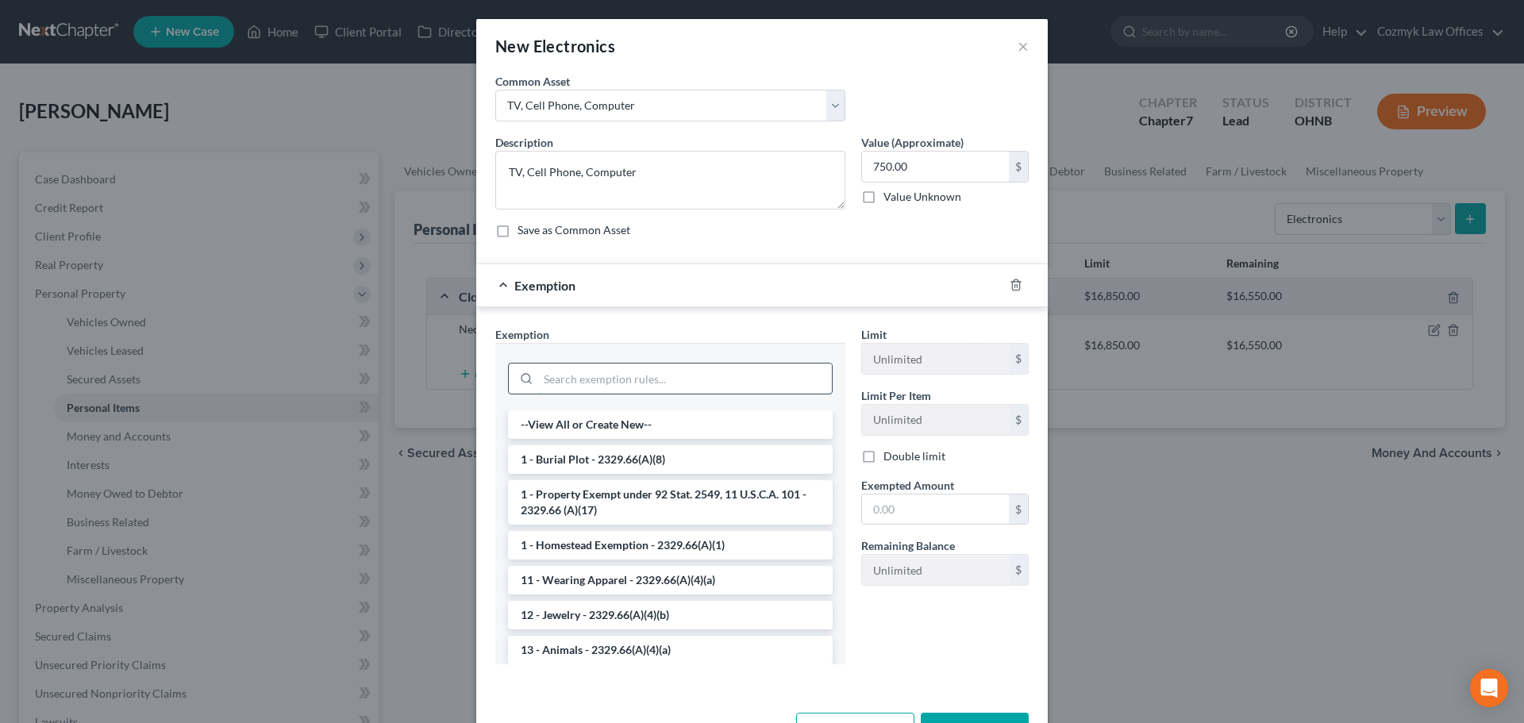
click at [640, 387] on input "search" at bounding box center [685, 379] width 294 height 30
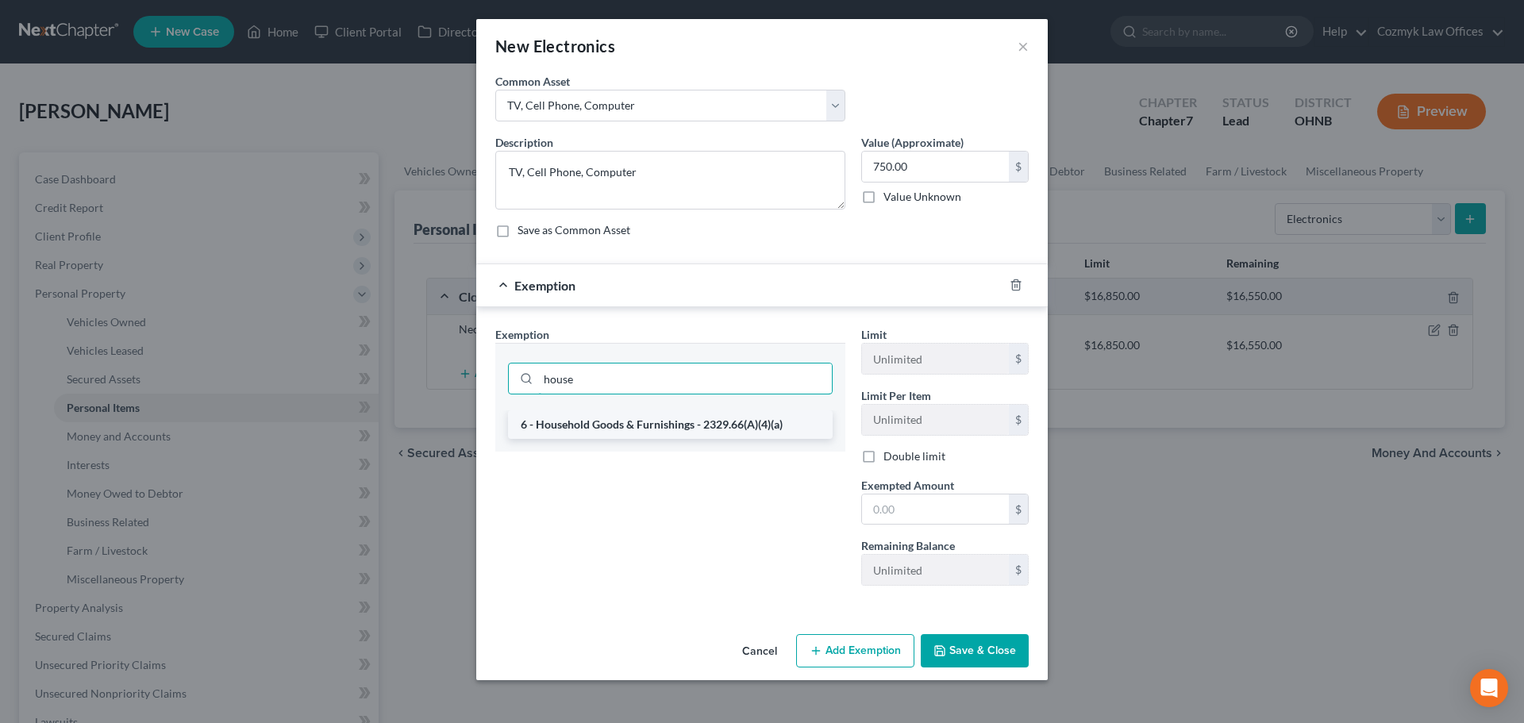
type input "house"
drag, startPoint x: 672, startPoint y: 433, endPoint x: 840, endPoint y: 474, distance: 172.5
click at [673, 433] on li "6 - Household Goods & Furnishings - 2329.66(A)(4)(a)" at bounding box center [670, 424] width 325 height 29
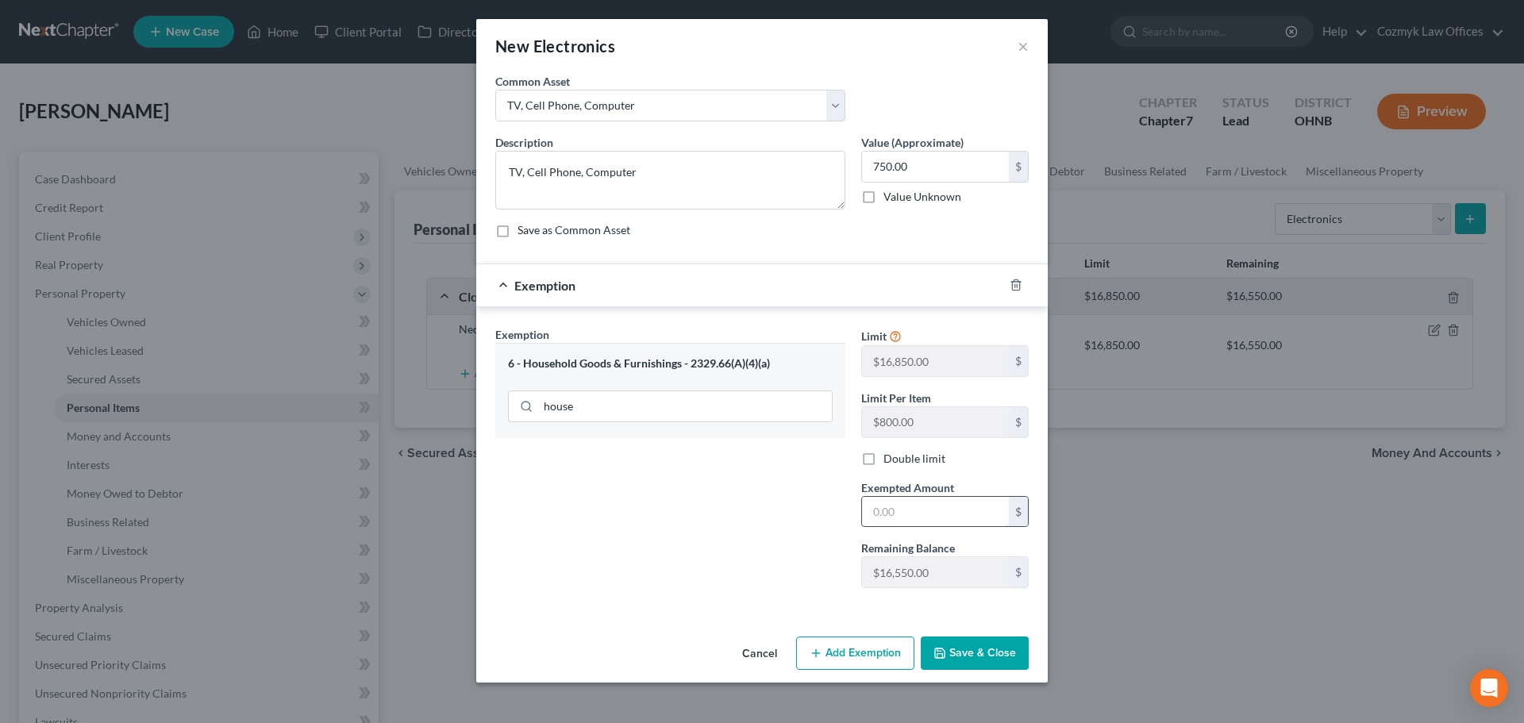
click at [928, 506] on input "text" at bounding box center [935, 512] width 147 height 30
type input "750.00"
click at [983, 649] on button "Save & Close" at bounding box center [975, 653] width 108 height 33
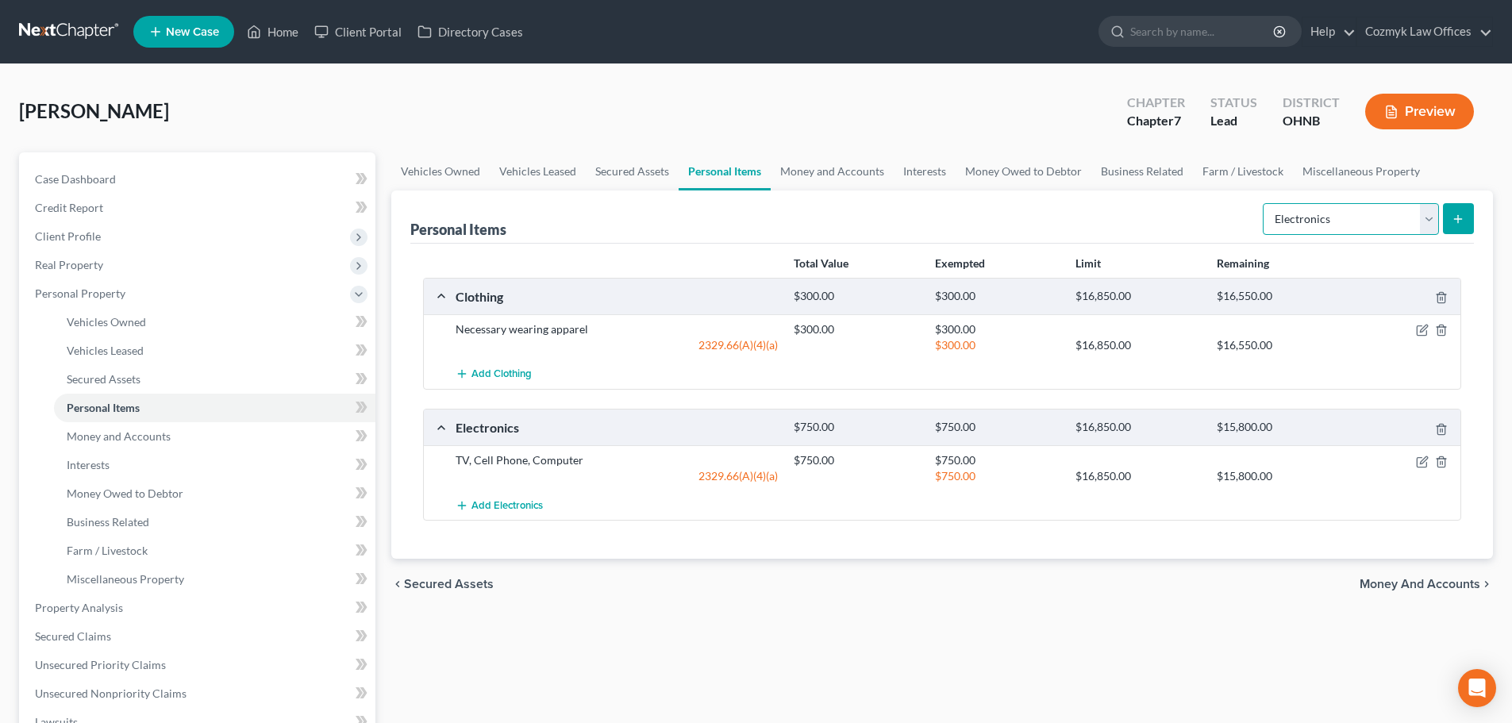
click at [1342, 213] on select "Select Item Type Clothing Collectibles Of Value Electronics Firearms Household …" at bounding box center [1351, 219] width 176 height 32
select select "household_goods"
click at [1265, 203] on select "Select Item Type Clothing Collectibles Of Value Electronics Firearms Household …" at bounding box center [1351, 219] width 176 height 32
click at [1451, 225] on button "submit" at bounding box center [1458, 218] width 31 height 31
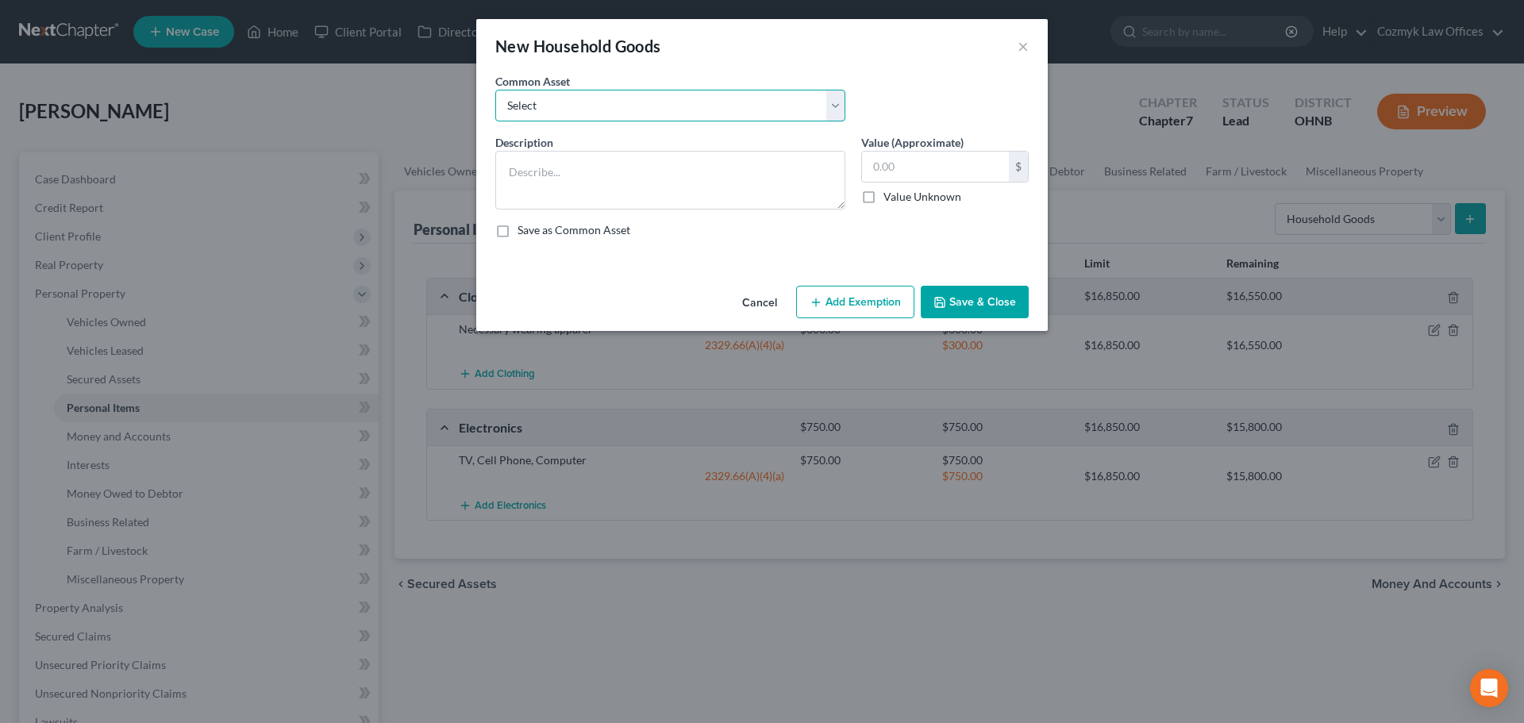
click at [645, 102] on select "Select Living room, bedroom, dining room and kitchen furniture and appliances. …" at bounding box center [670, 106] width 350 height 32
select select "0"
click at [495, 90] on select "Select Living room, bedroom, dining room and kitchen furniture and appliances. …" at bounding box center [670, 106] width 350 height 32
type textarea "Living room, bedroom, dining room and kitchen furniture and appliances. Miscell…"
type input "3,000.00"
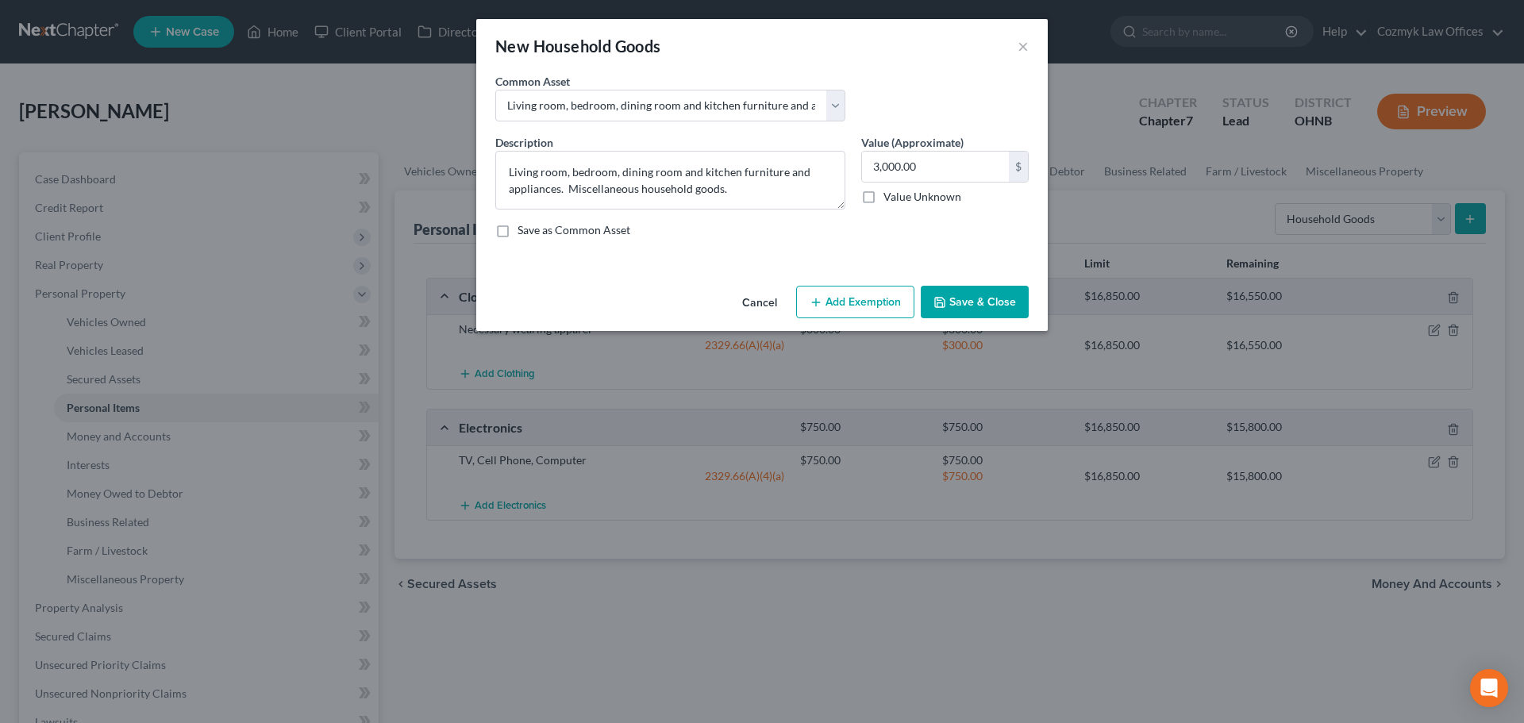
click at [861, 300] on button "Add Exemption" at bounding box center [855, 302] width 118 height 33
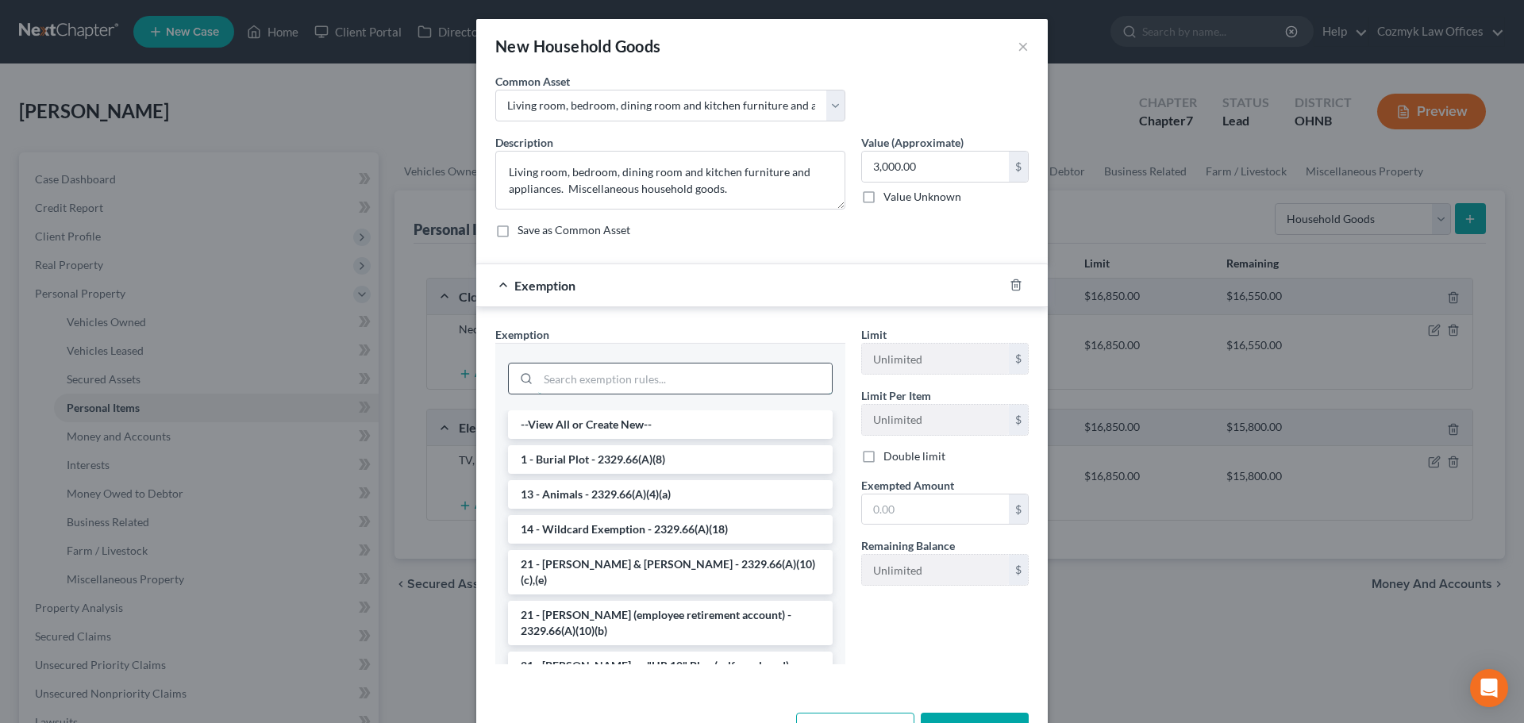
click at [545, 379] on input "search" at bounding box center [685, 379] width 294 height 30
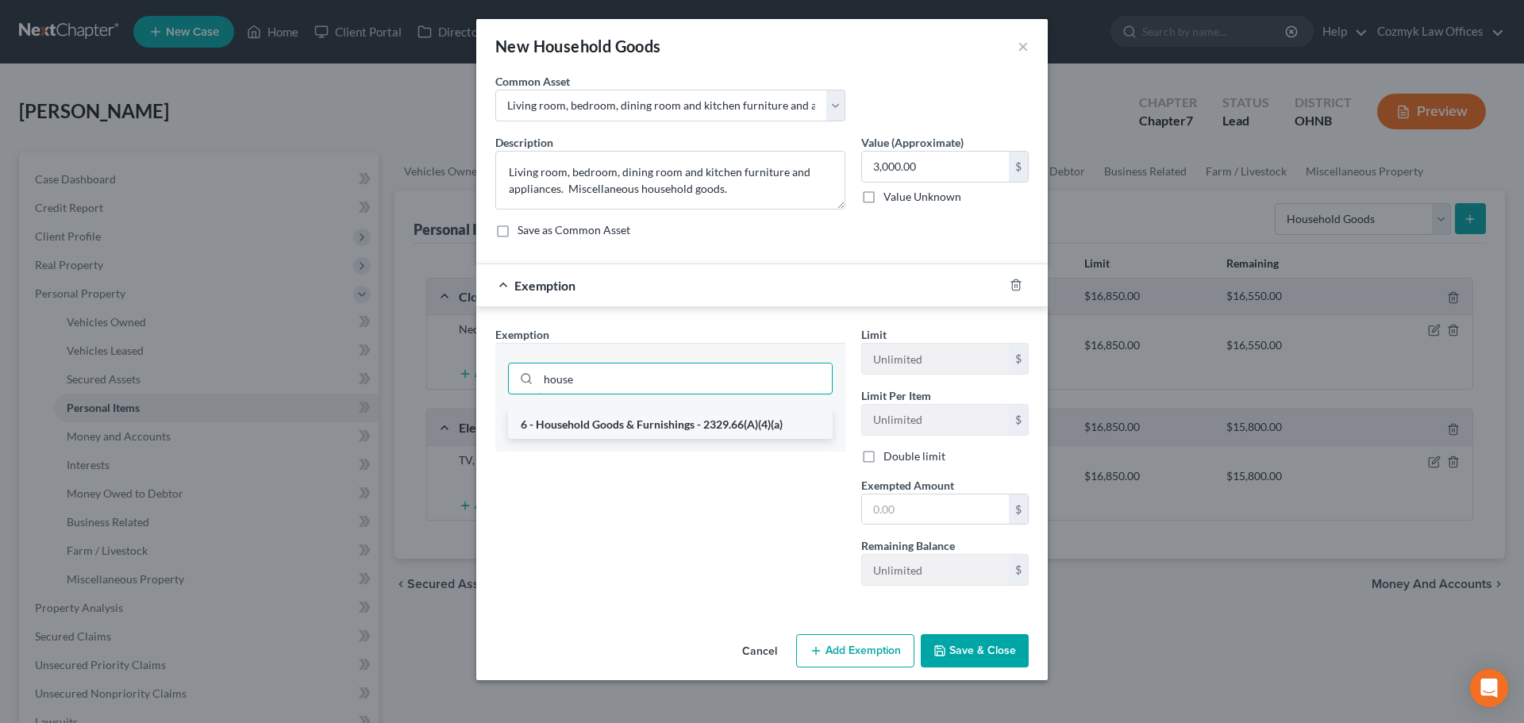
type input "house"
click at [627, 417] on li "6 - Household Goods & Furnishings - 2329.66(A)(4)(a)" at bounding box center [670, 424] width 325 height 29
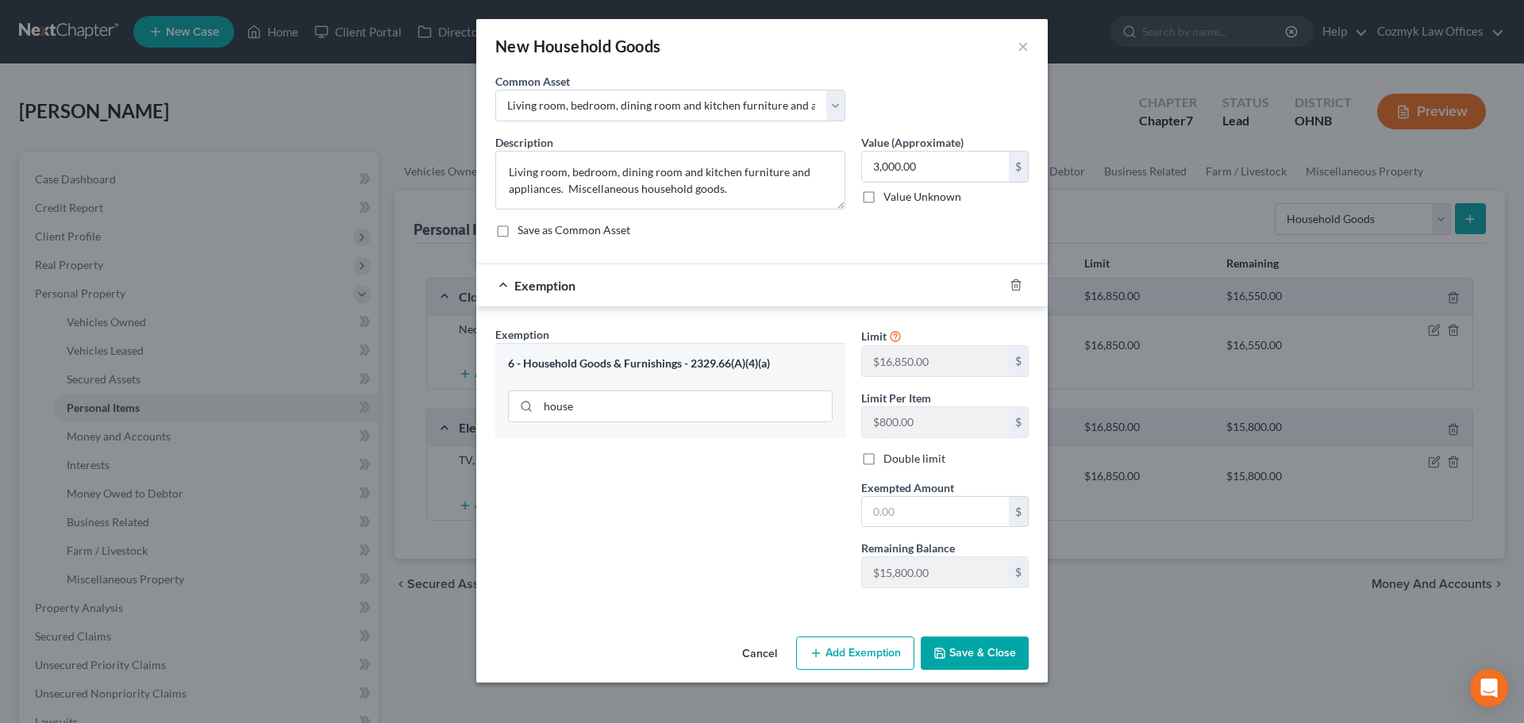
click at [889, 488] on span "Exempted Amount" at bounding box center [907, 487] width 93 height 13
click at [896, 500] on input "text" at bounding box center [935, 512] width 147 height 30
type input "3,000.00"
drag, startPoint x: 985, startPoint y: 649, endPoint x: 992, endPoint y: 643, distance: 8.4
click at [986, 649] on button "Save & Close" at bounding box center [975, 653] width 108 height 33
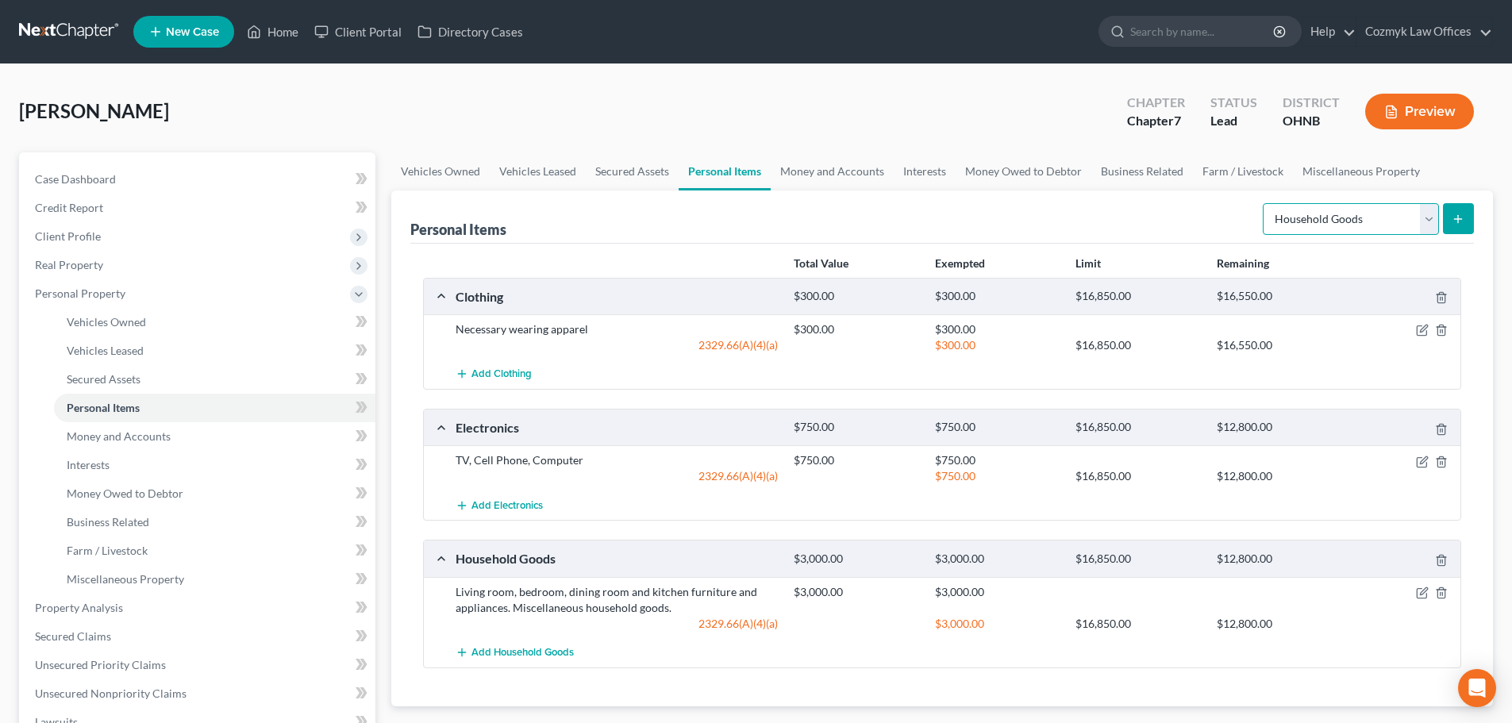
click at [1322, 214] on select "Select Item Type Clothing Collectibles Of Value Electronics Firearms Household …" at bounding box center [1351, 219] width 176 height 32
select select "jewelry"
click at [1265, 203] on select "Select Item Type Clothing Collectibles Of Value Electronics Firearms Household …" at bounding box center [1351, 219] width 176 height 32
click at [1458, 225] on icon "submit" at bounding box center [1458, 219] width 13 height 13
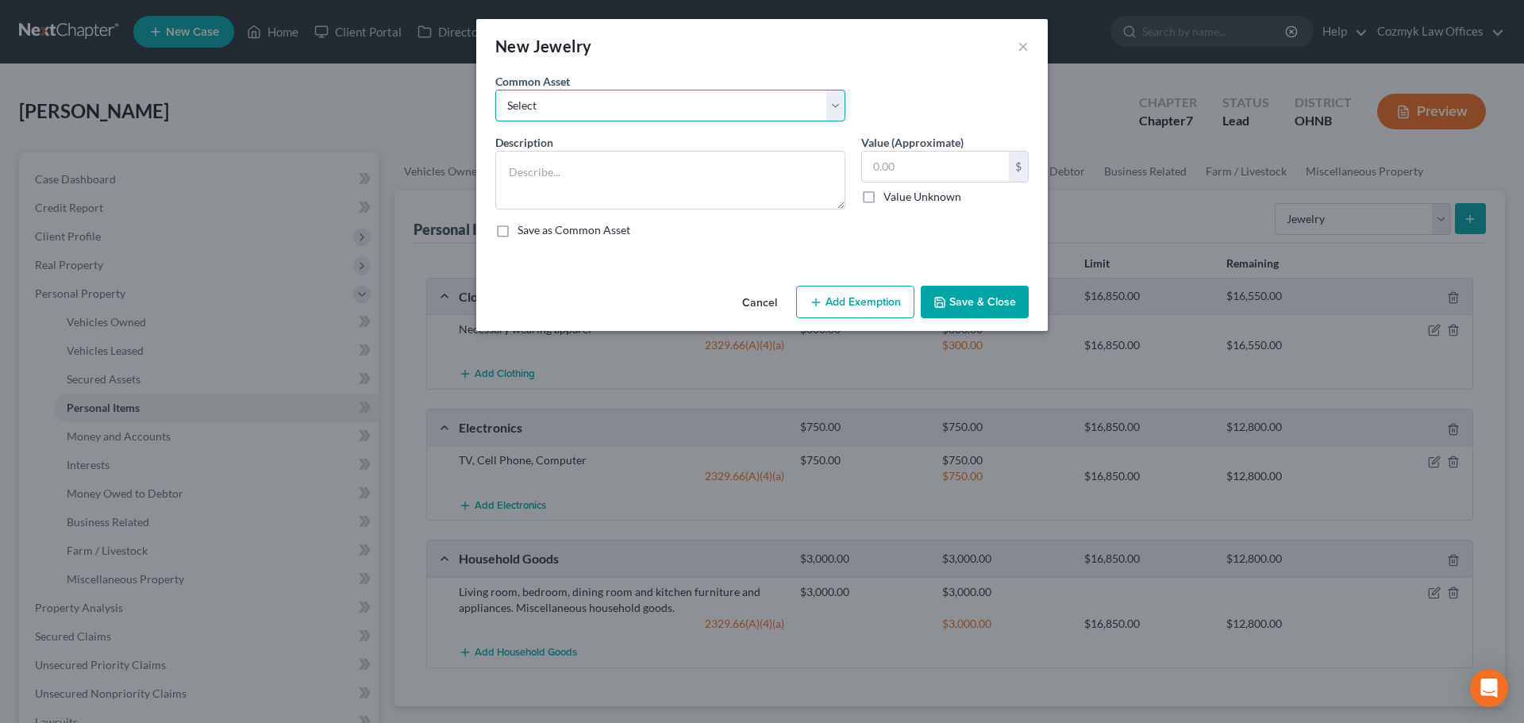
click at [587, 106] on select "Select Costume Jewelry Wedding rings" at bounding box center [670, 106] width 350 height 32
select select "0"
click at [495, 90] on select "Select Costume Jewelry Wedding rings" at bounding box center [670, 106] width 350 height 32
type textarea "Costume Jewelry"
click at [938, 168] on input "50.00" at bounding box center [935, 167] width 147 height 30
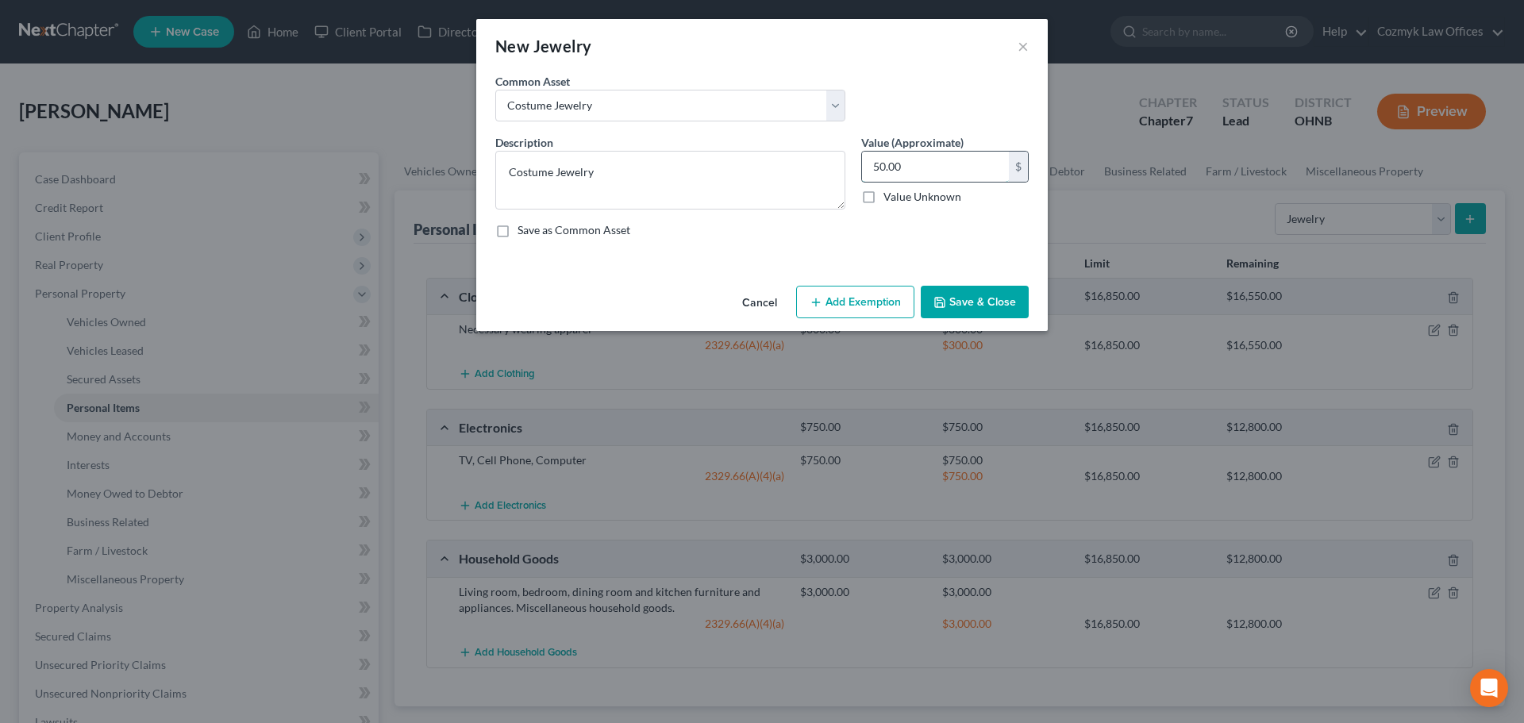
click at [938, 168] on input "50.00" at bounding box center [935, 167] width 147 height 30
type input "100"
click at [853, 314] on button "Add Exemption" at bounding box center [855, 302] width 118 height 33
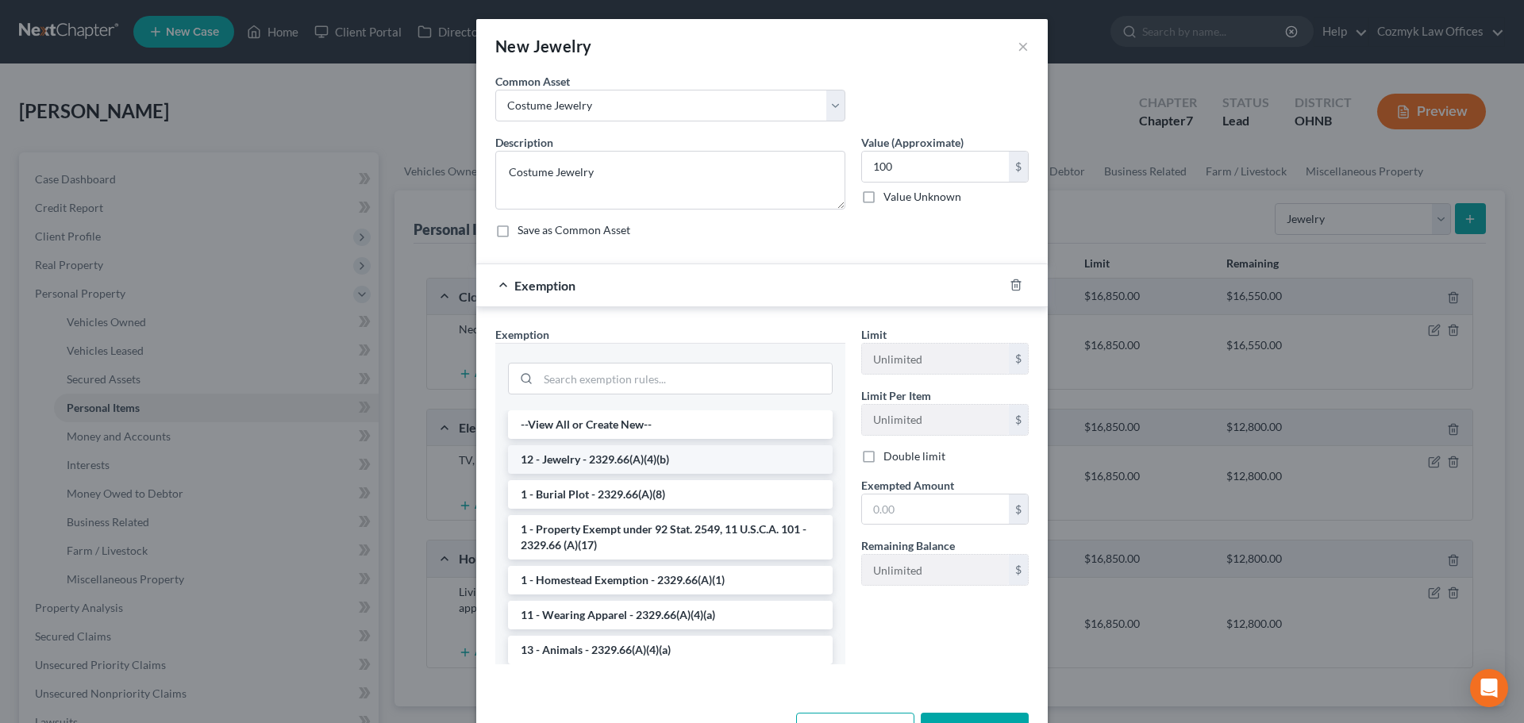
click at [632, 454] on li "12 - Jewelry - 2329.66(A)(4)(b)" at bounding box center [670, 459] width 325 height 29
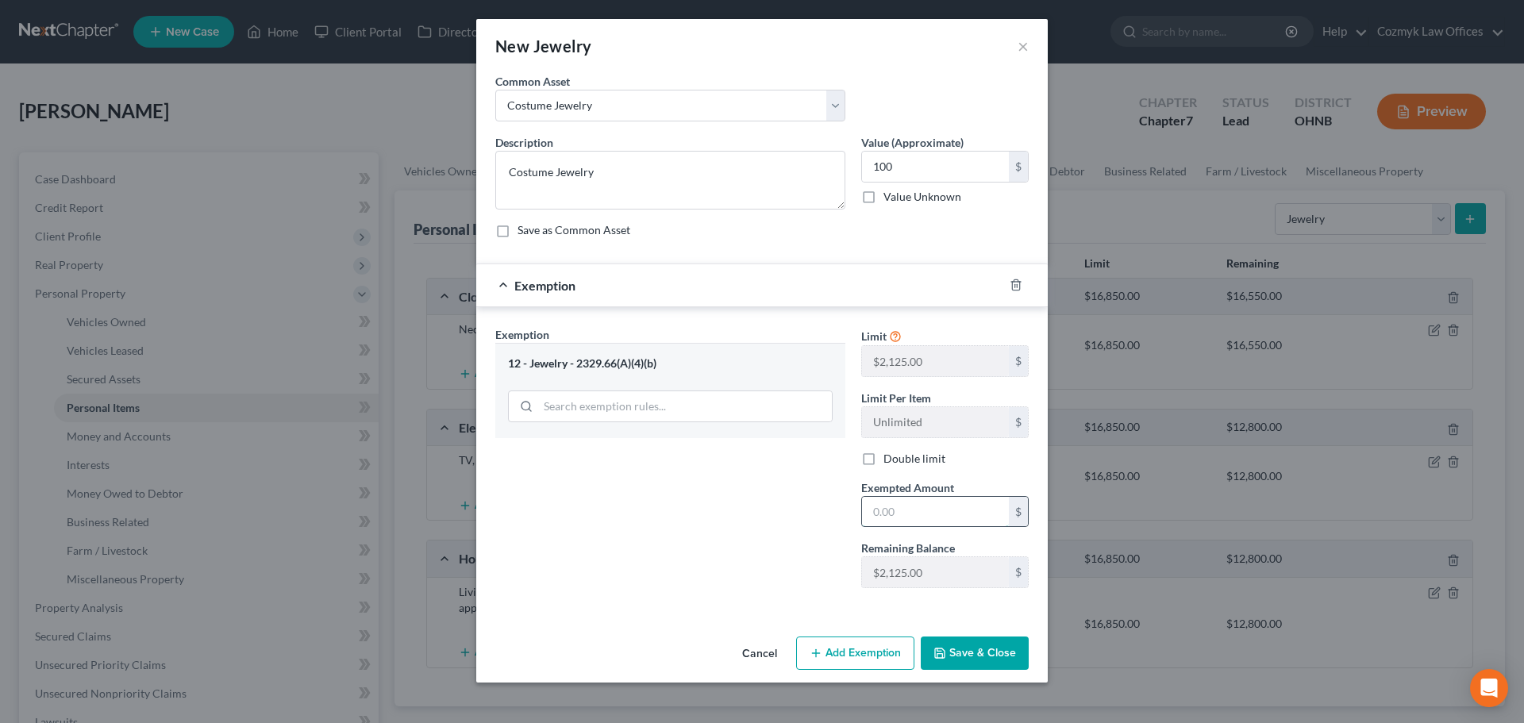
click at [960, 518] on input "text" at bounding box center [935, 512] width 147 height 30
type input "100"
click at [941, 664] on button "Save & Close" at bounding box center [975, 653] width 108 height 33
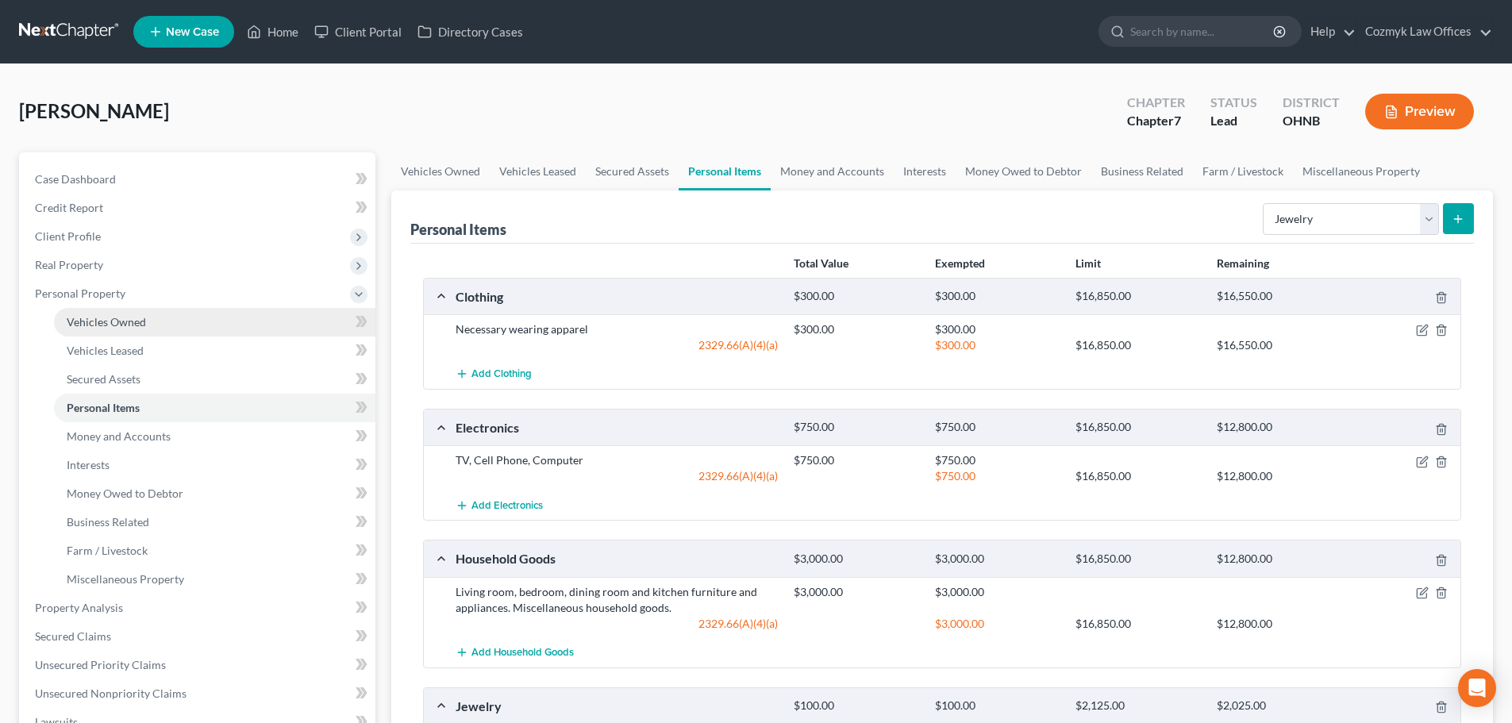
click at [156, 313] on link "Vehicles Owned" at bounding box center [215, 322] width 322 height 29
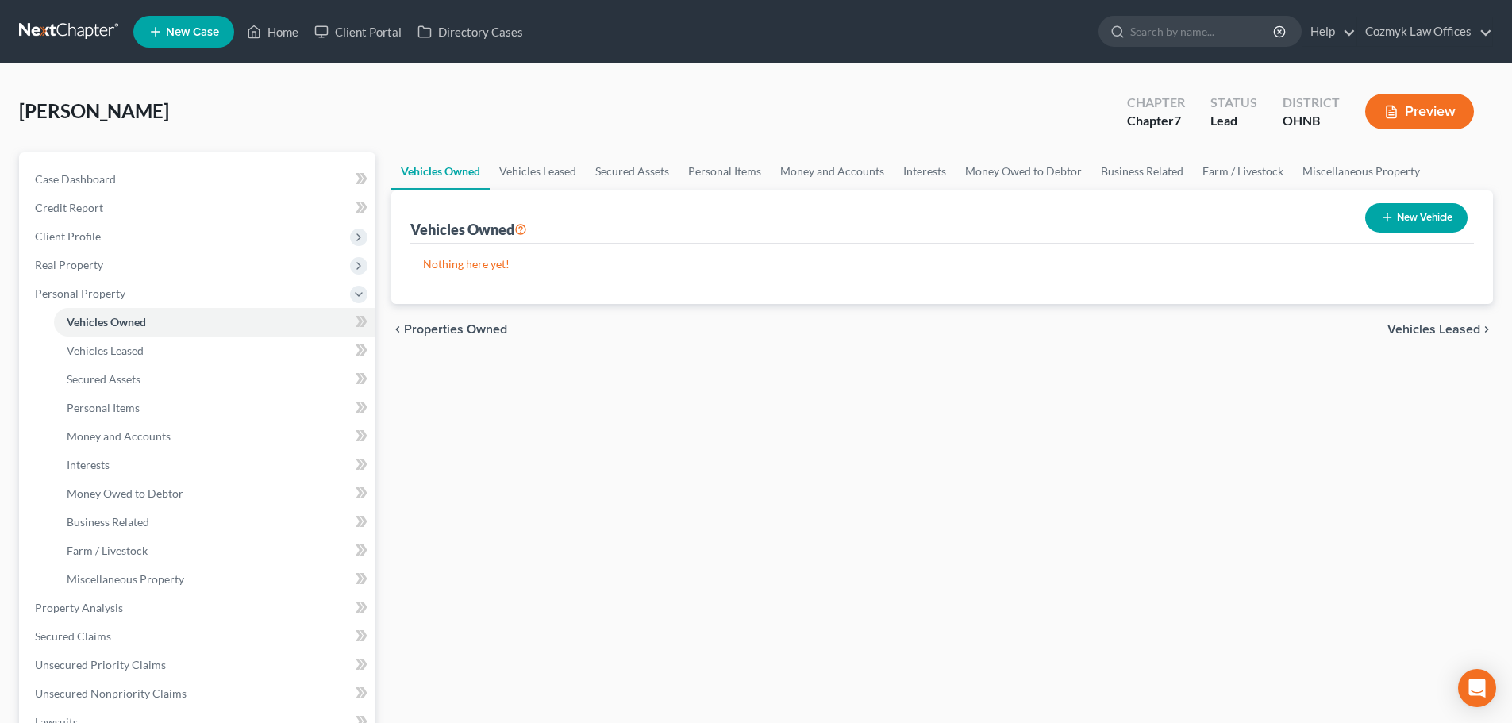
click at [1407, 214] on button "New Vehicle" at bounding box center [1417, 217] width 102 height 29
select select "0"
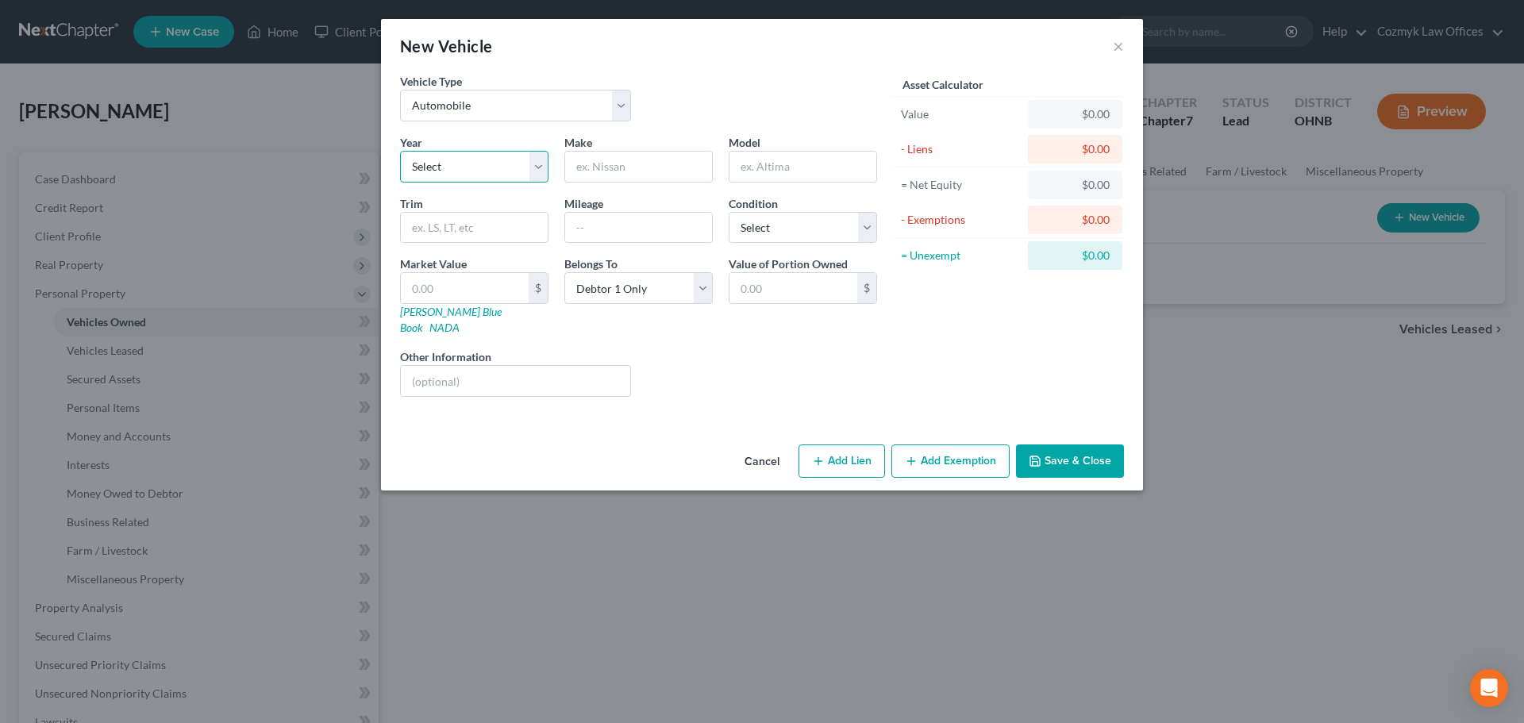
click at [502, 169] on select "Select 2026 2025 2024 2023 2022 2021 2020 2019 2018 2017 2016 2015 2014 2013 20…" at bounding box center [474, 167] width 148 height 32
select select "12"
click at [400, 151] on select "Select 2026 2025 2024 2023 2022 2021 2020 2019 2018 2017 2016 2015 2014 2013 20…" at bounding box center [474, 167] width 148 height 32
type input "Dodge"
type input "Journey"
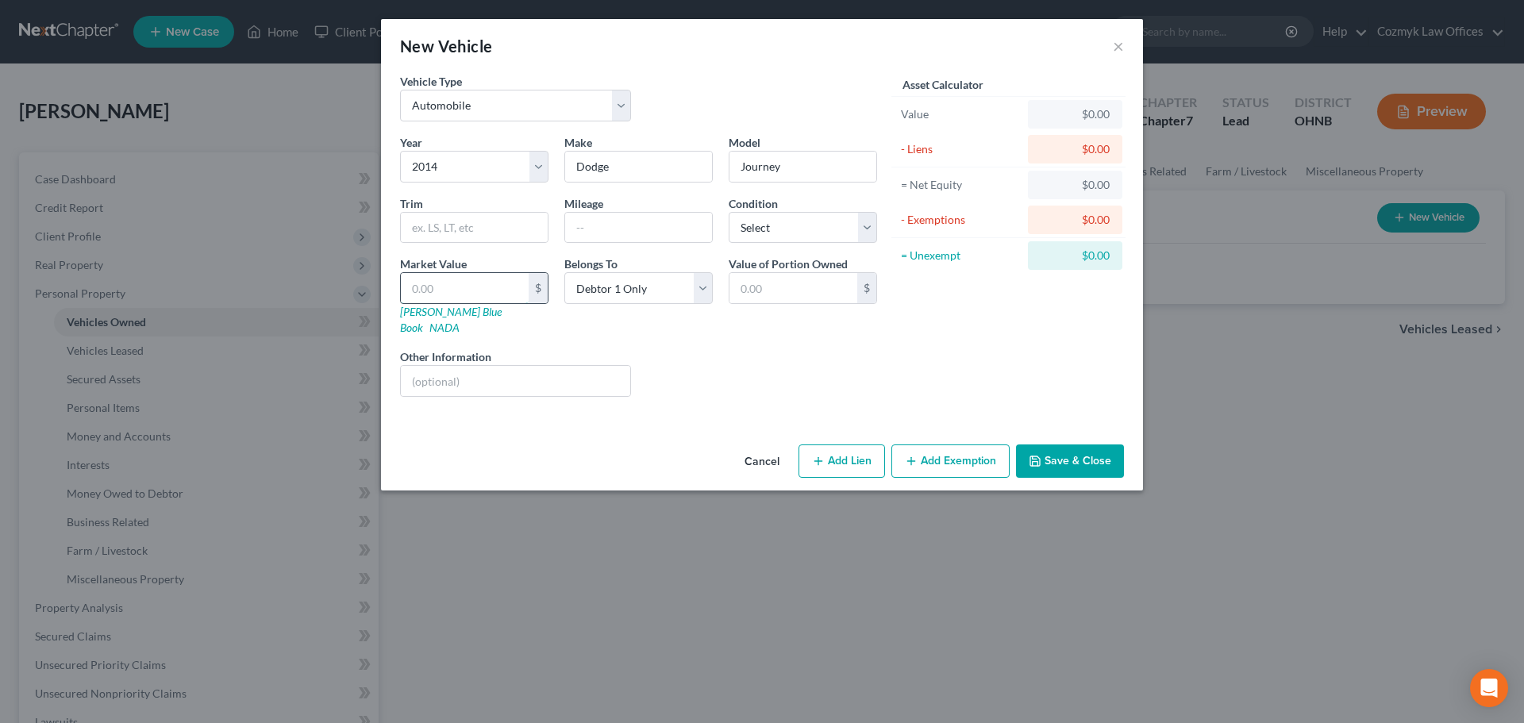
click at [470, 283] on input "text" at bounding box center [465, 288] width 128 height 30
type input "2"
type input "2.00"
type input "25"
type input "25.00"
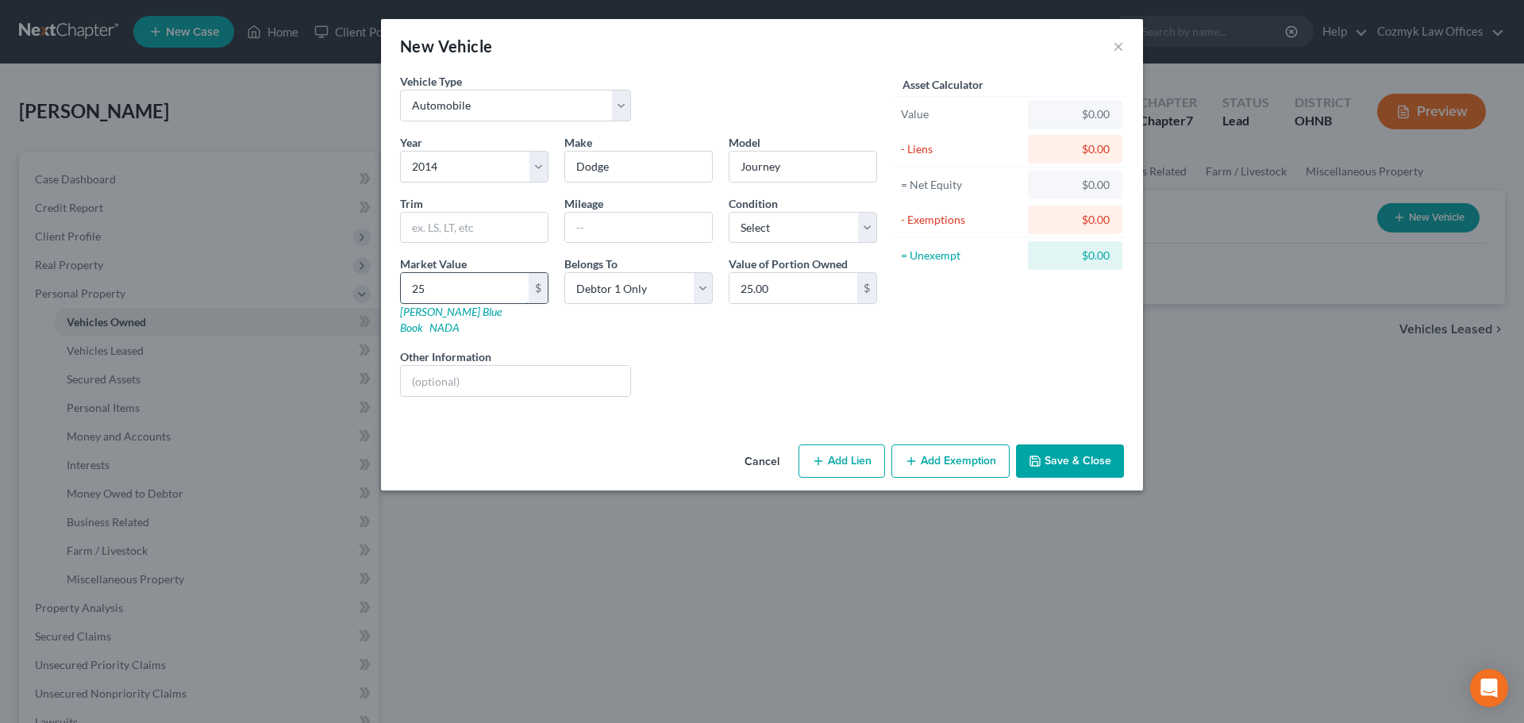
type input "251"
type input "251.00"
type input "2515"
type input "2,515.00"
type input "2,515"
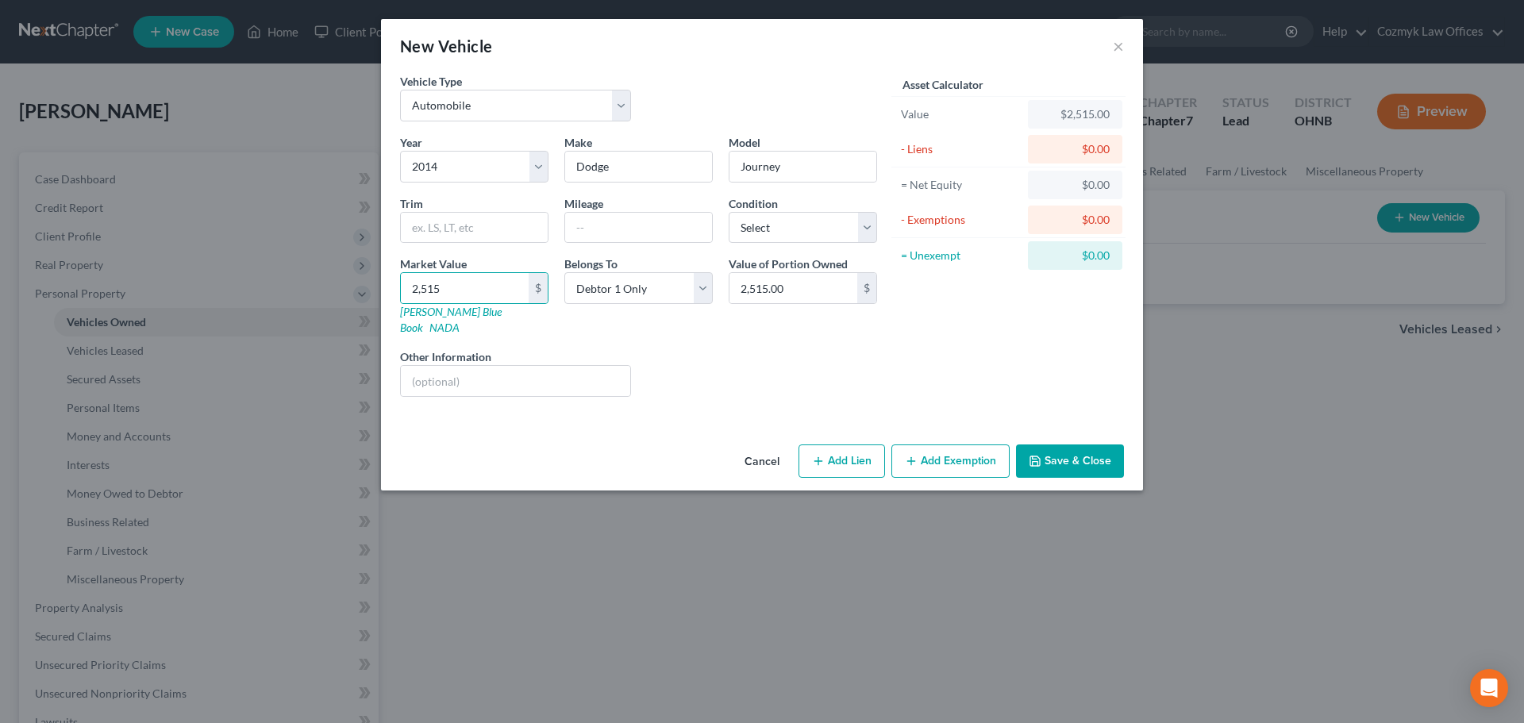
click at [854, 455] on button "Add Lien" at bounding box center [842, 461] width 87 height 33
select select "0"
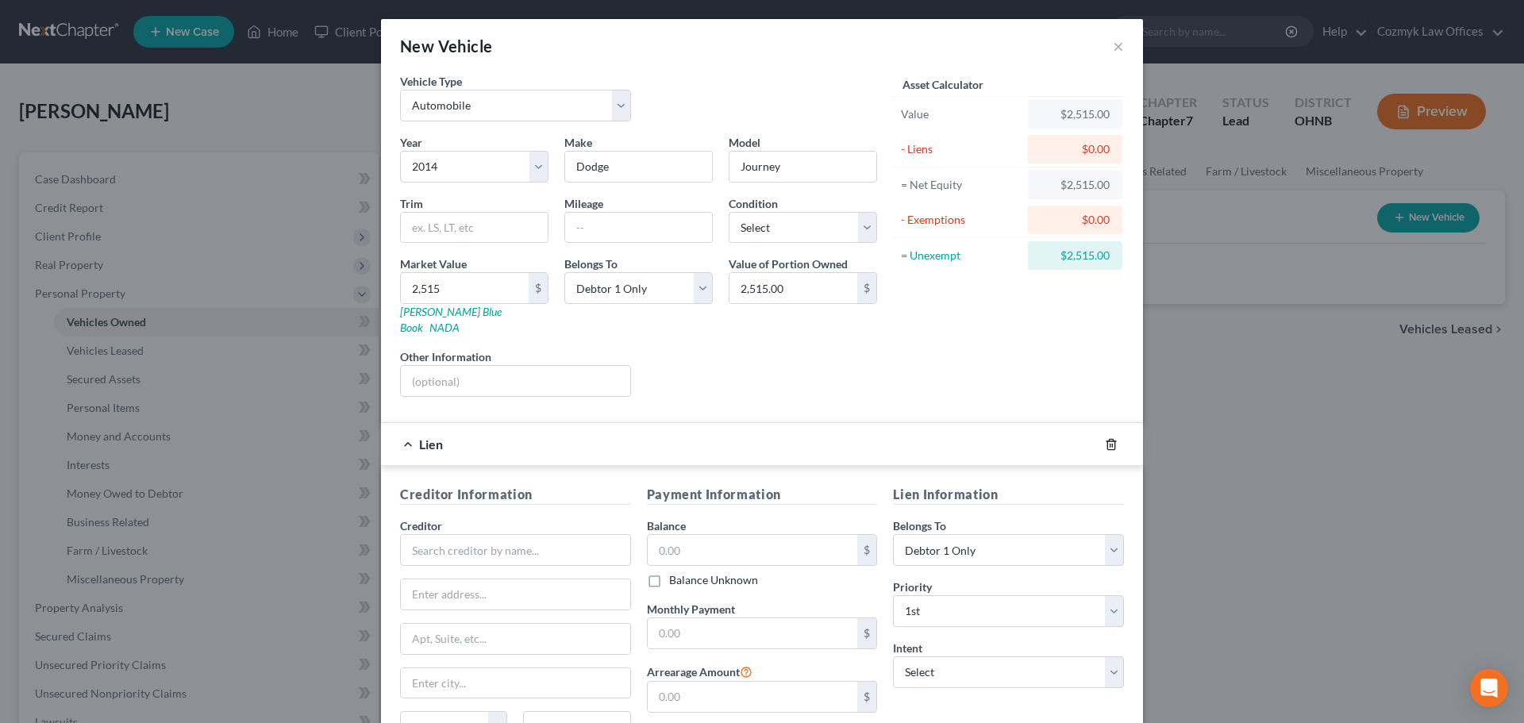
click at [1108, 438] on icon "button" at bounding box center [1111, 444] width 13 height 13
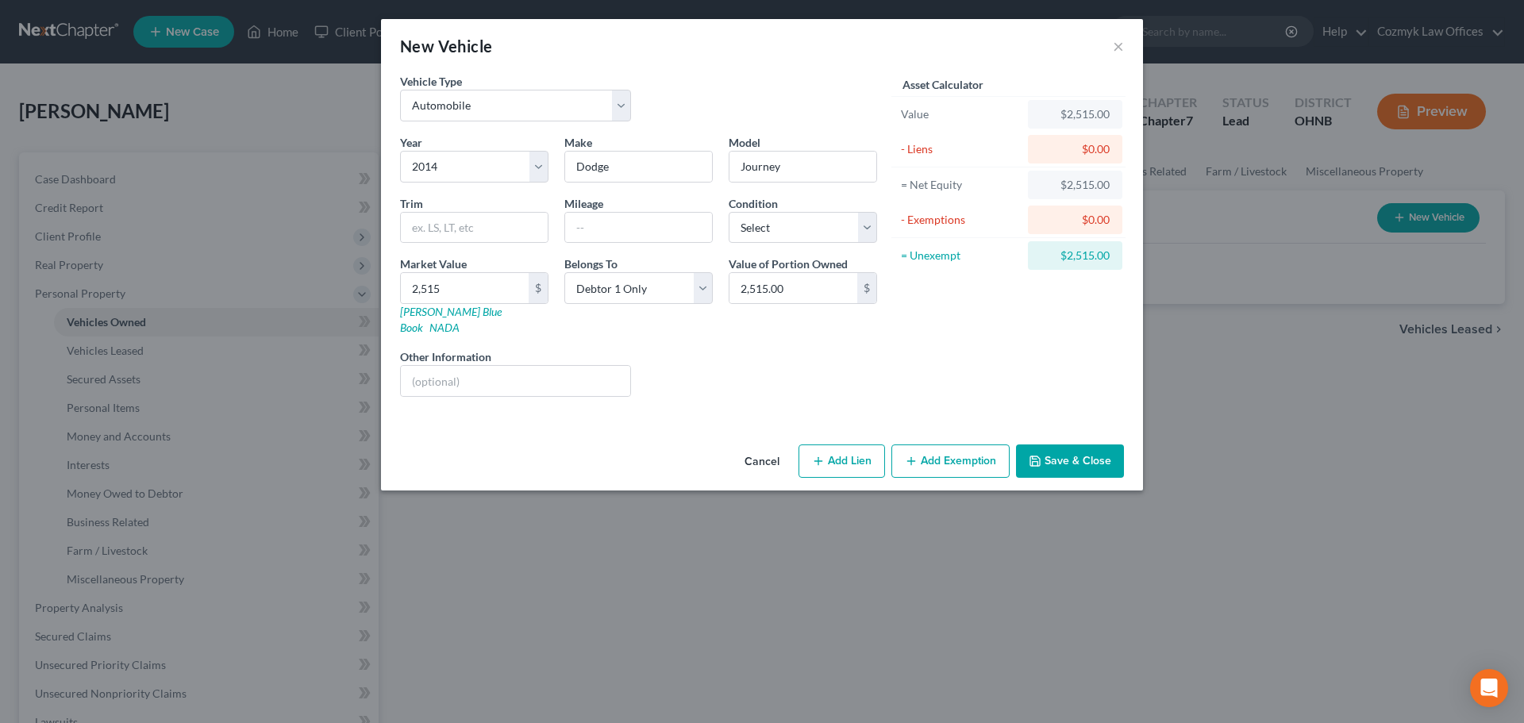
click at [970, 454] on button "Add Exemption" at bounding box center [951, 461] width 118 height 33
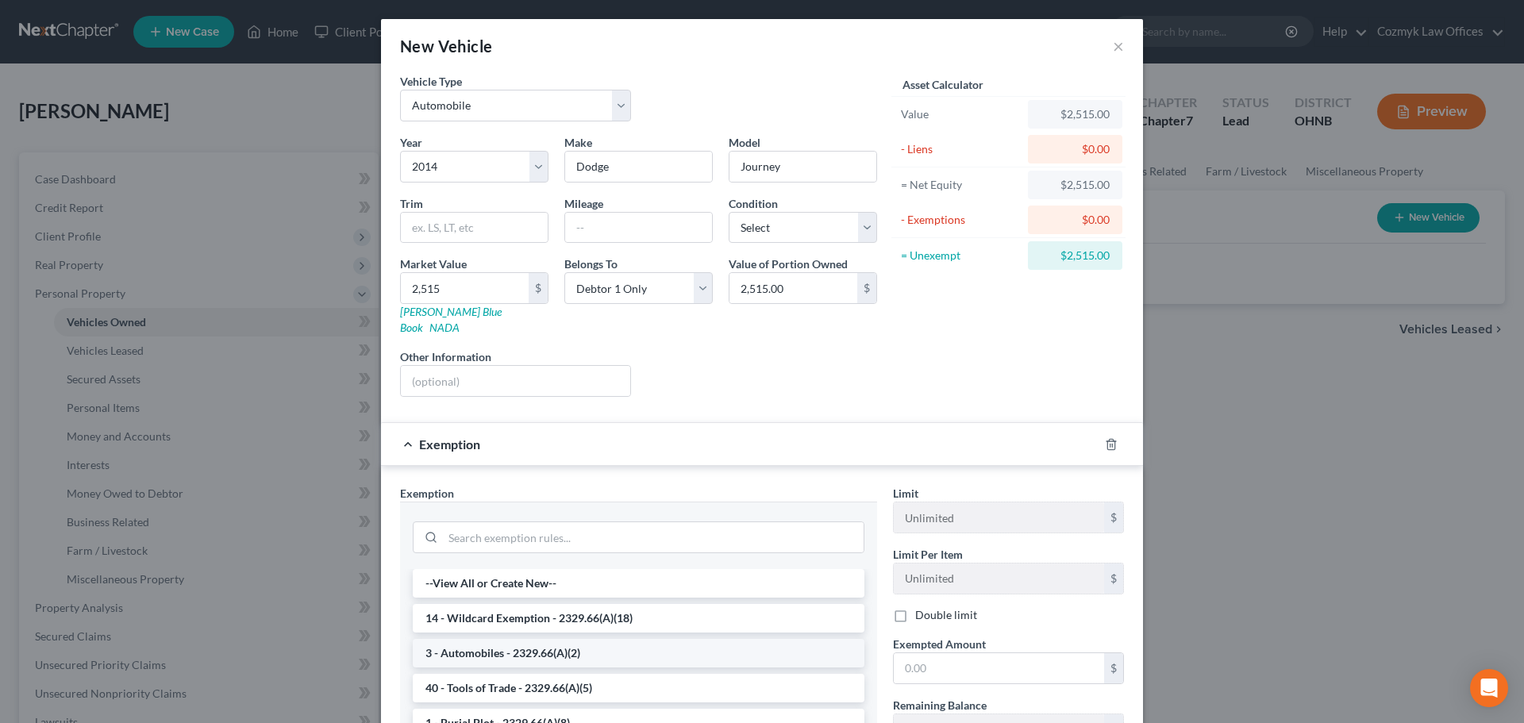
click at [684, 639] on li "3 - Automobiles - 2329.66(A)(2)" at bounding box center [639, 653] width 452 height 29
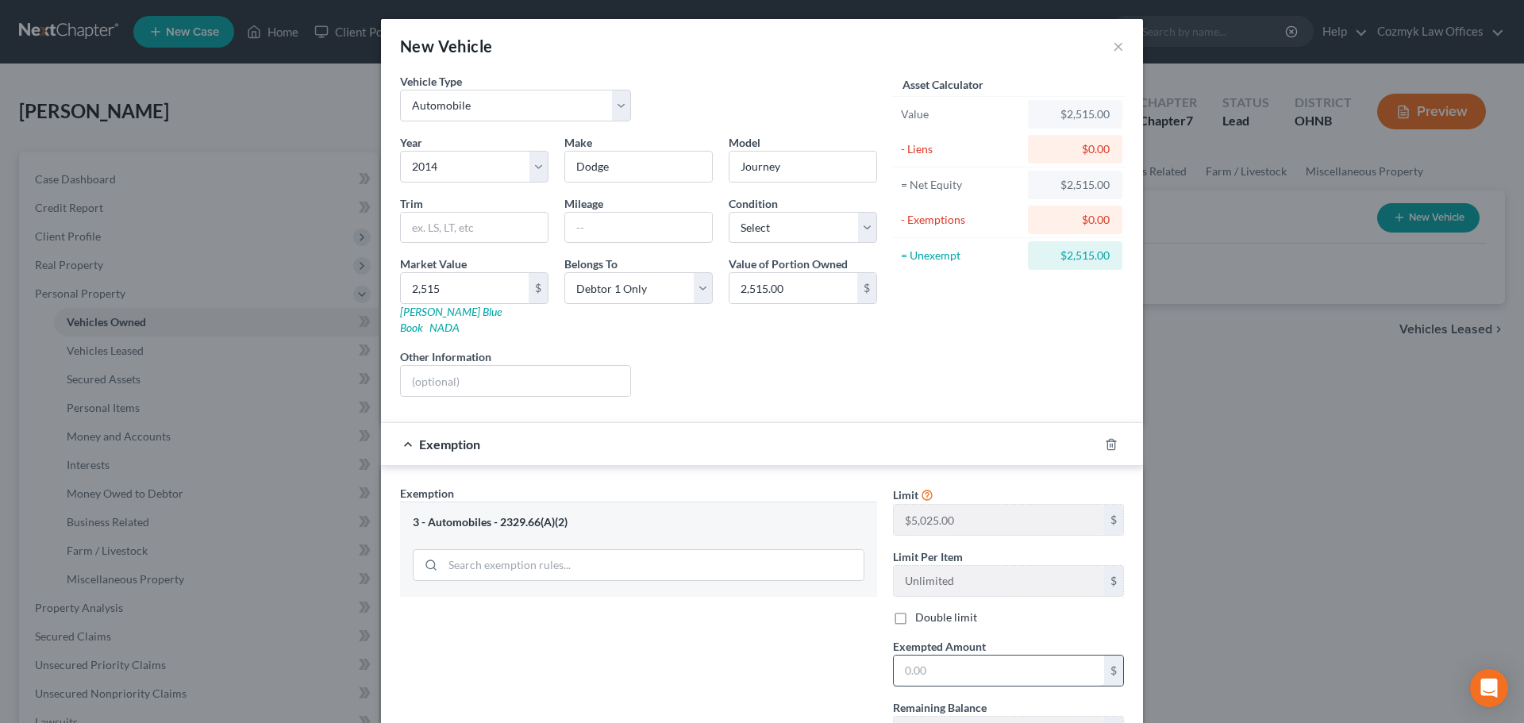
click at [965, 661] on input "text" at bounding box center [999, 671] width 210 height 30
type input "2,515"
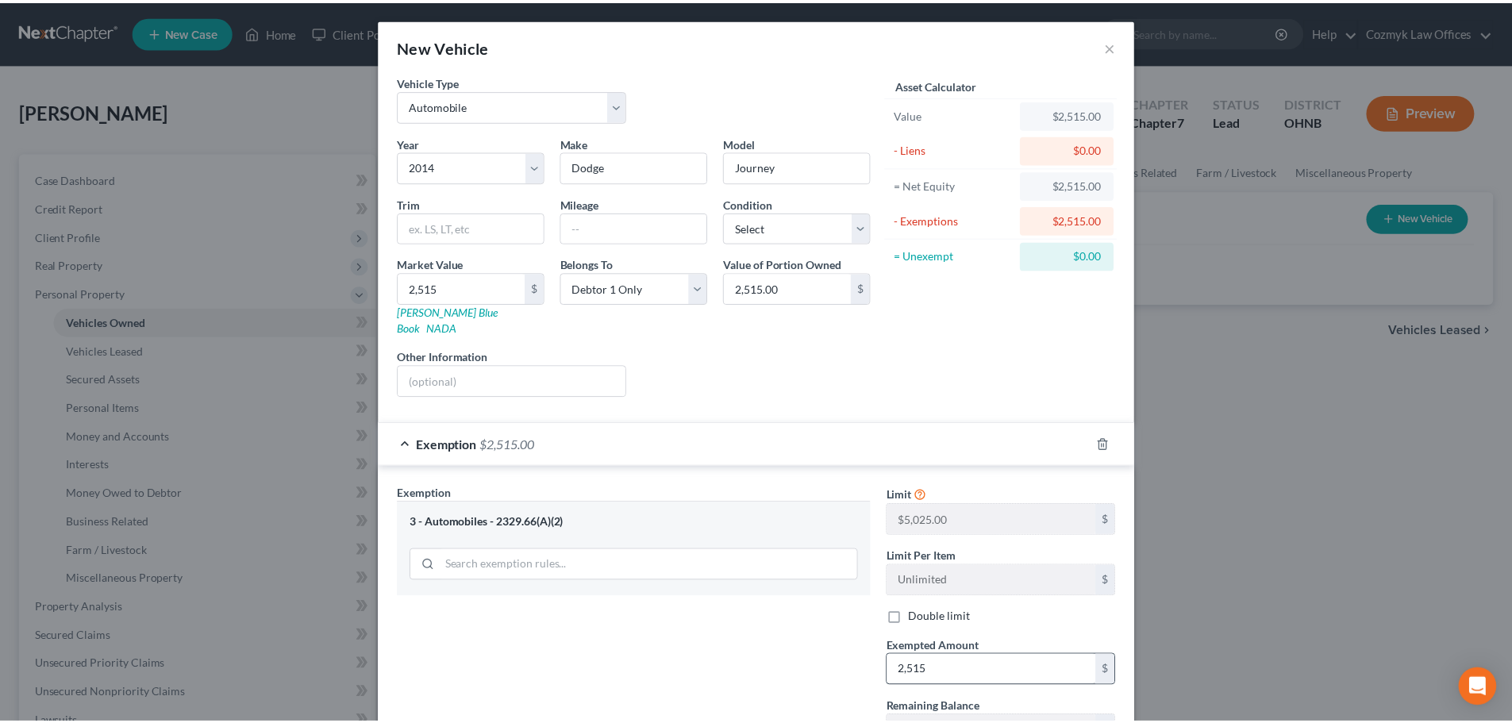
scroll to position [121, 0]
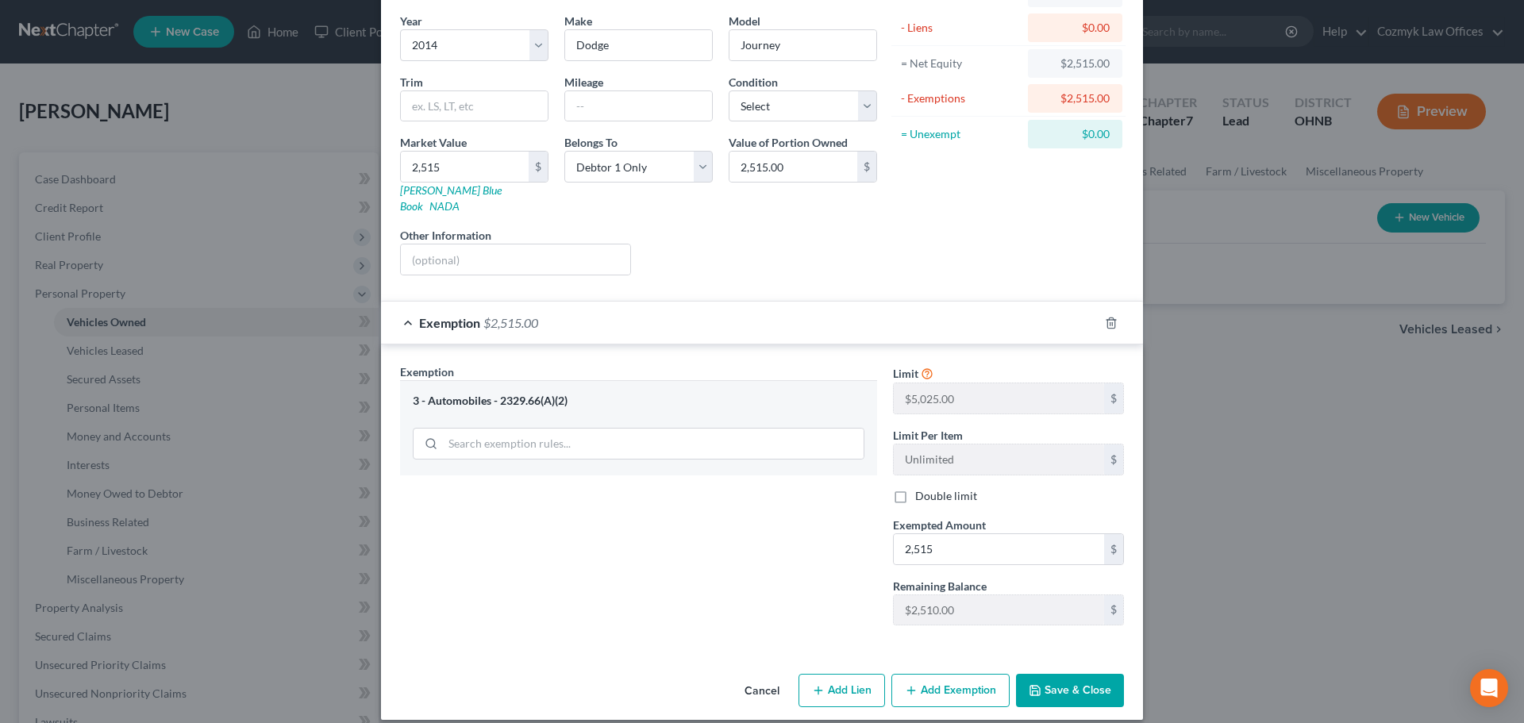
click at [1057, 674] on button "Save & Close" at bounding box center [1070, 690] width 108 height 33
